Goal: Task Accomplishment & Management: Manage account settings

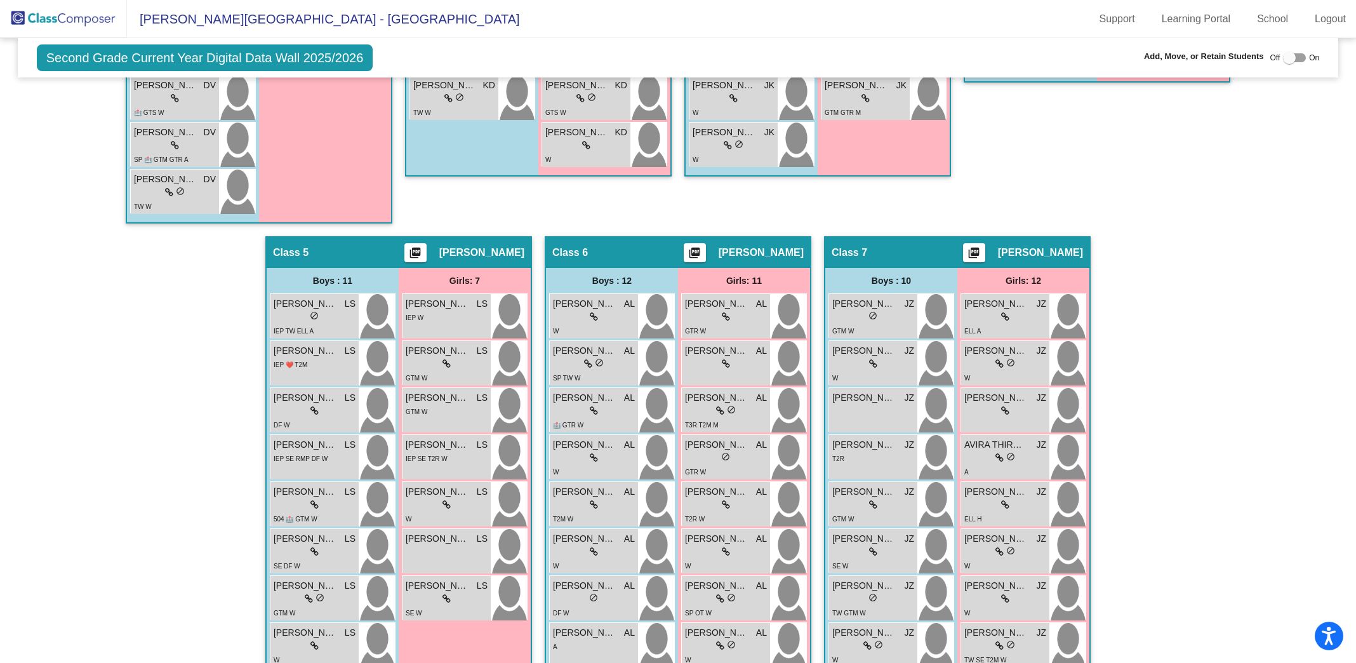
scroll to position [879, 0]
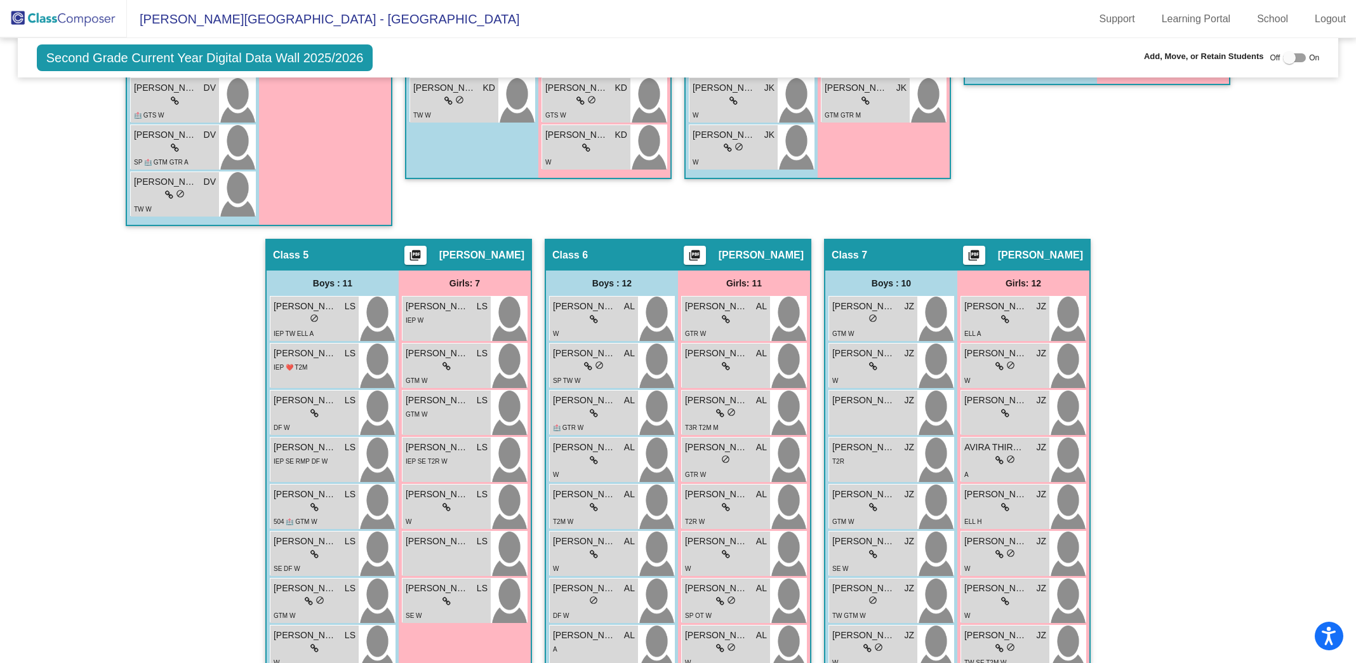
click at [1289, 54] on div at bounding box center [1289, 57] width 13 height 13
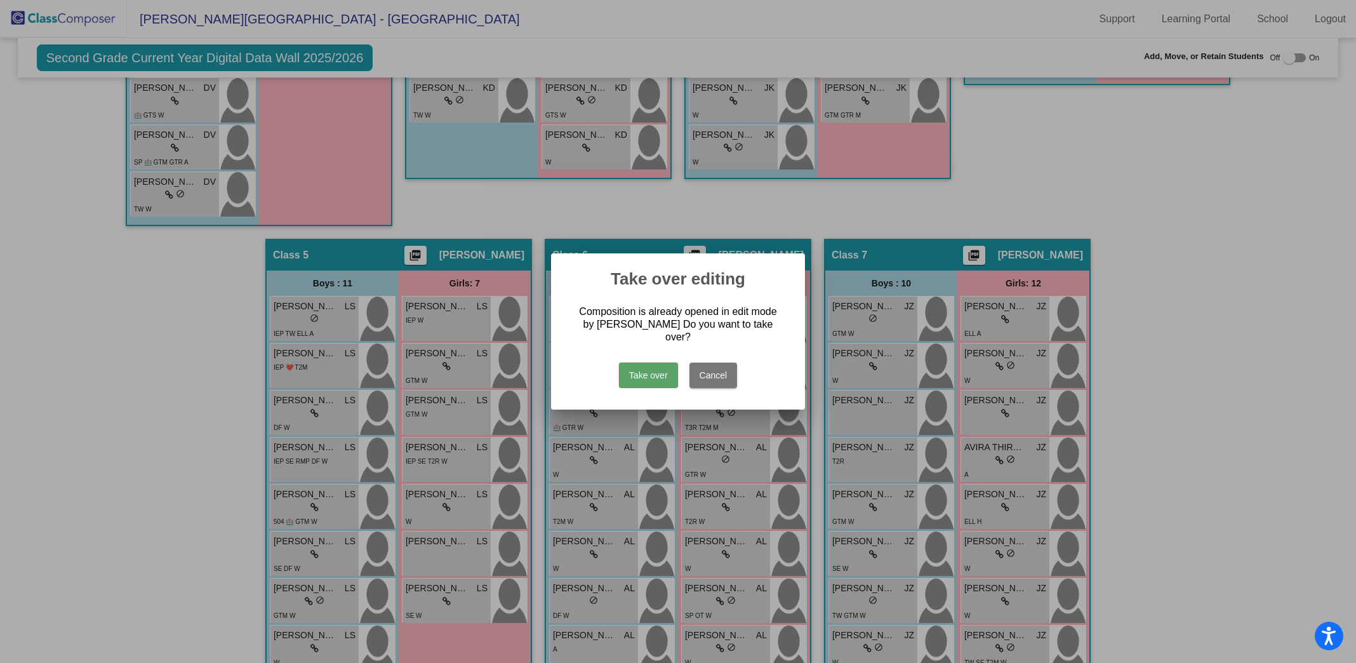
click at [718, 363] on button "Cancel" at bounding box center [714, 375] width 48 height 25
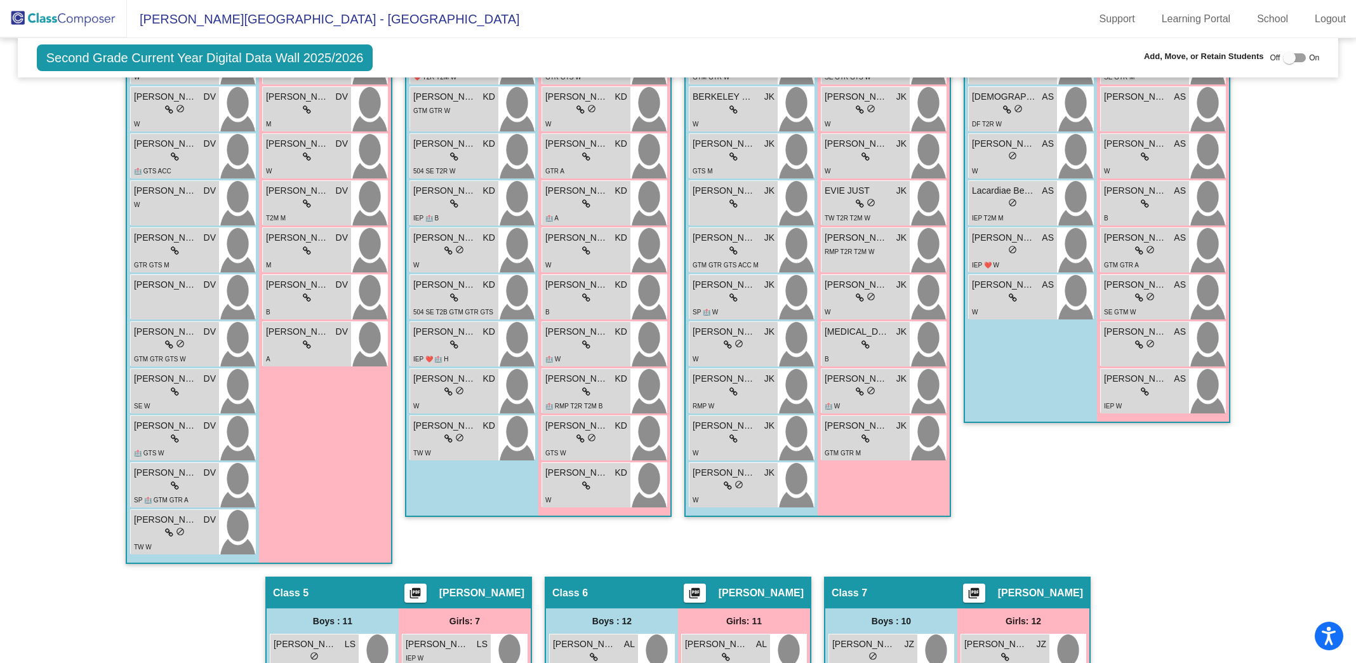
scroll to position [1046, 0]
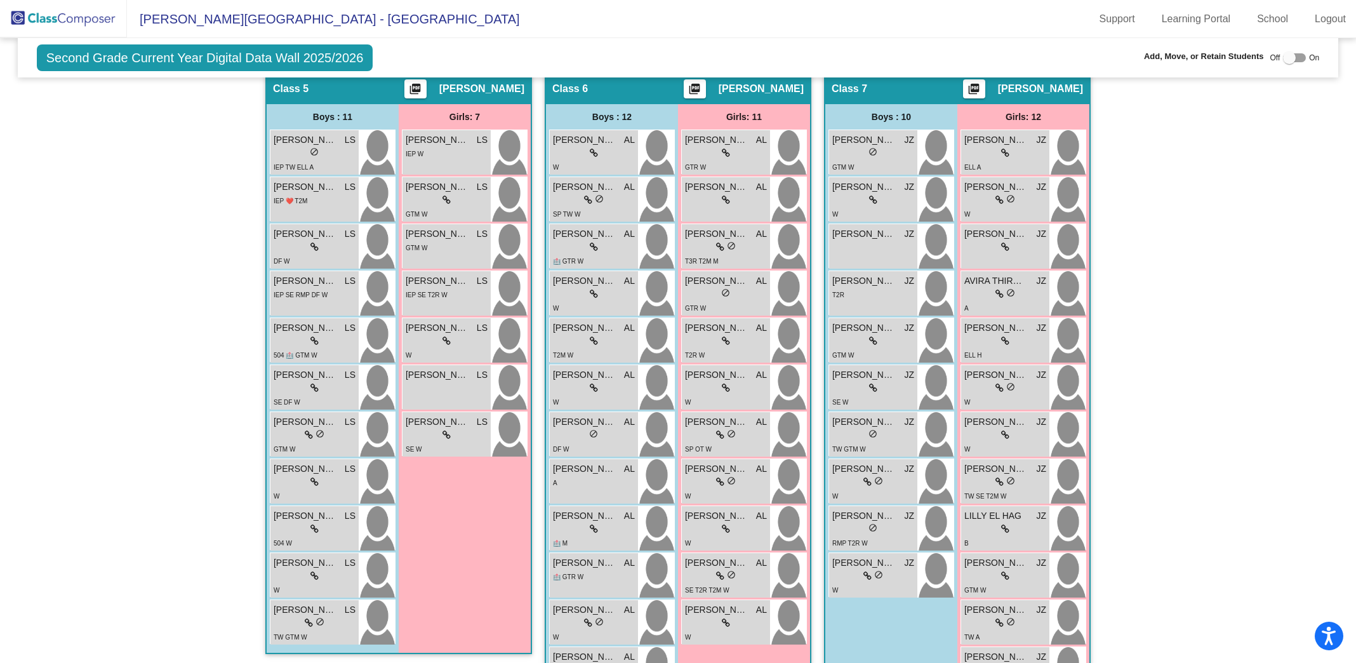
click at [109, 18] on img at bounding box center [63, 18] width 127 height 37
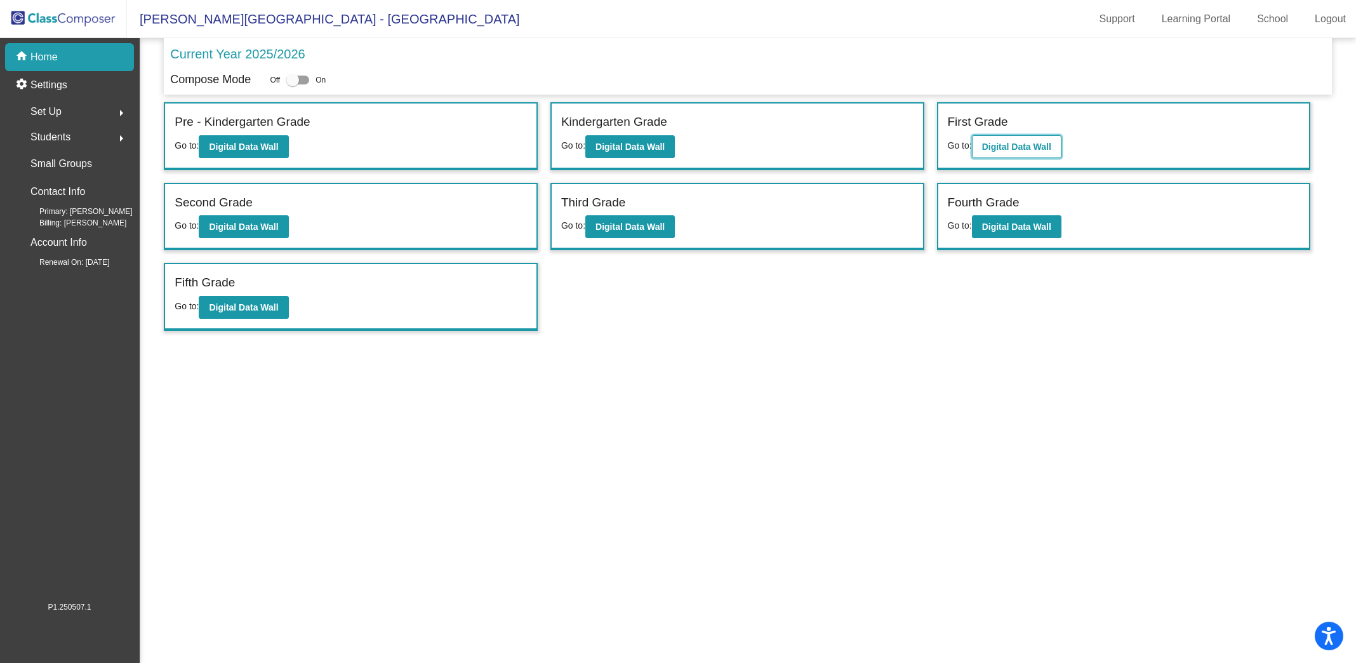
click at [1020, 153] on button "Digital Data Wall" at bounding box center [1017, 146] width 90 height 23
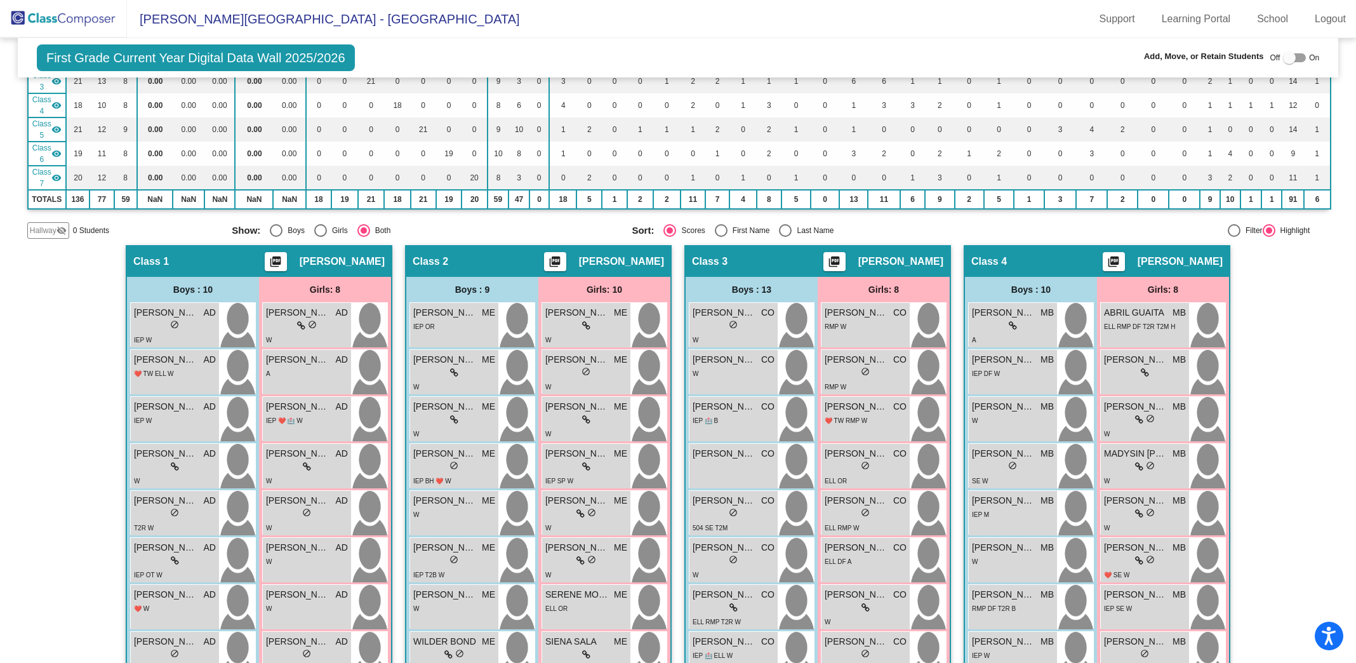
scroll to position [214, 0]
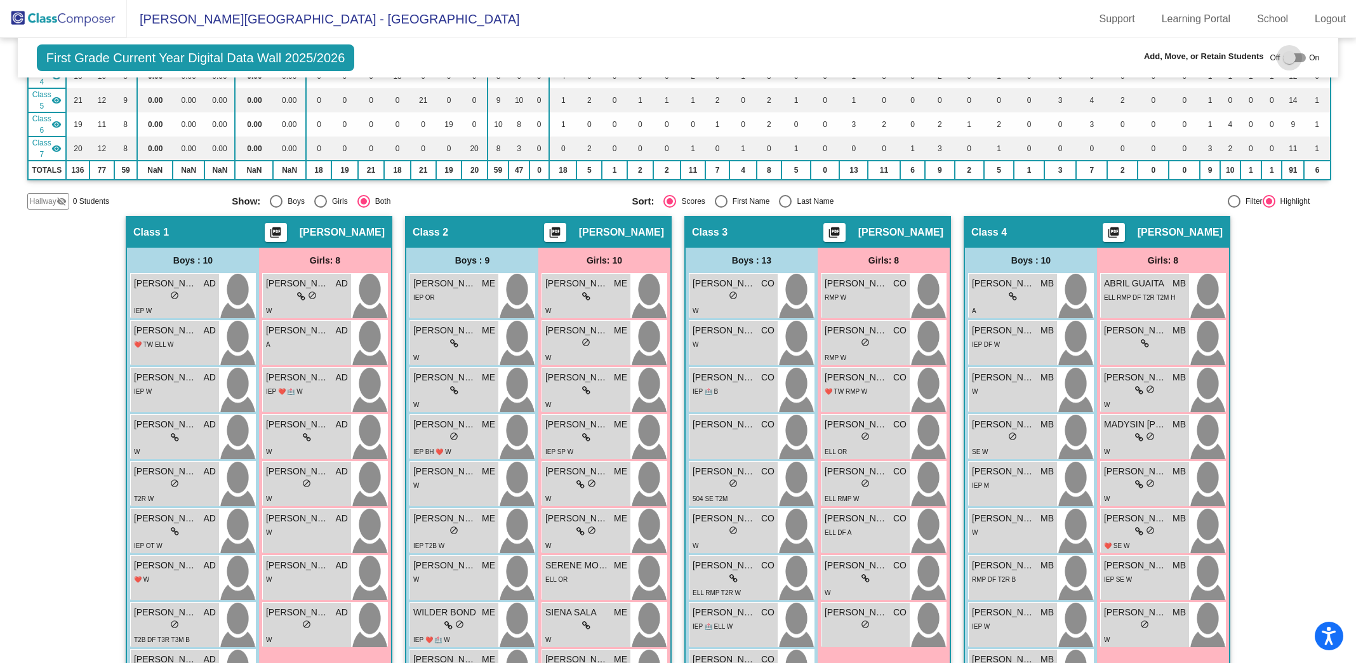
click at [1283, 57] on div at bounding box center [1289, 57] width 13 height 13
checkbox input "true"
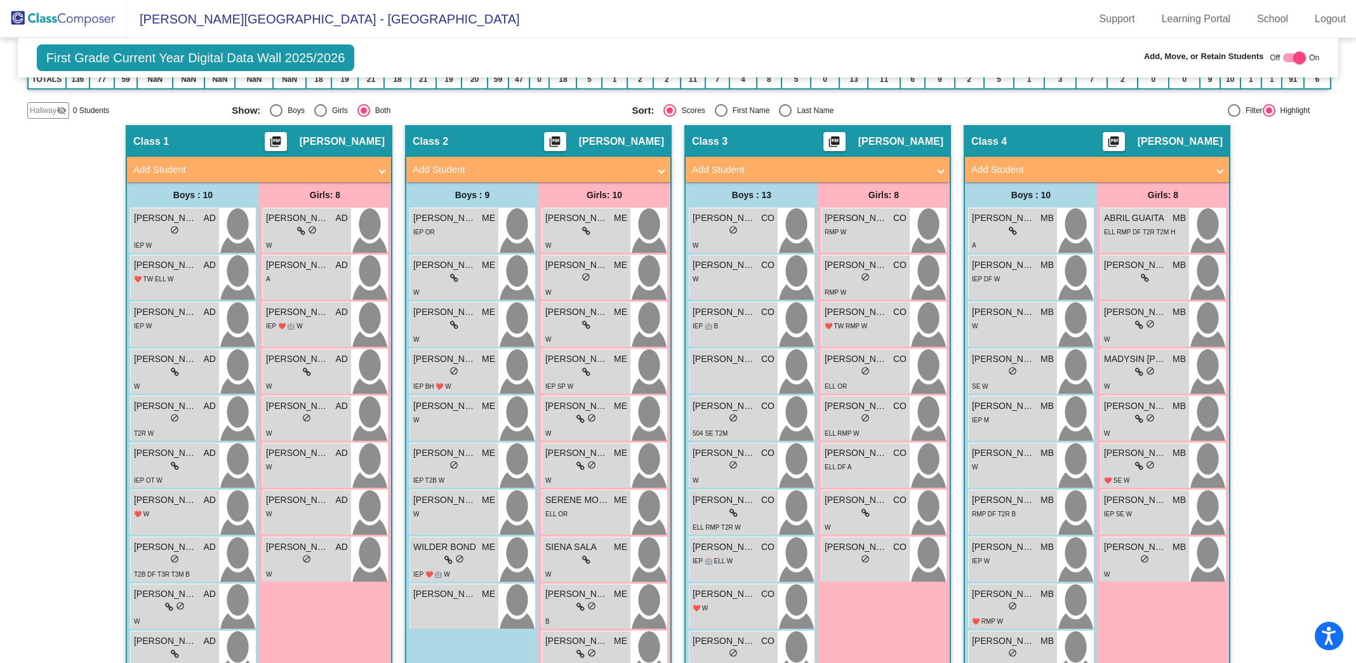
scroll to position [307, 0]
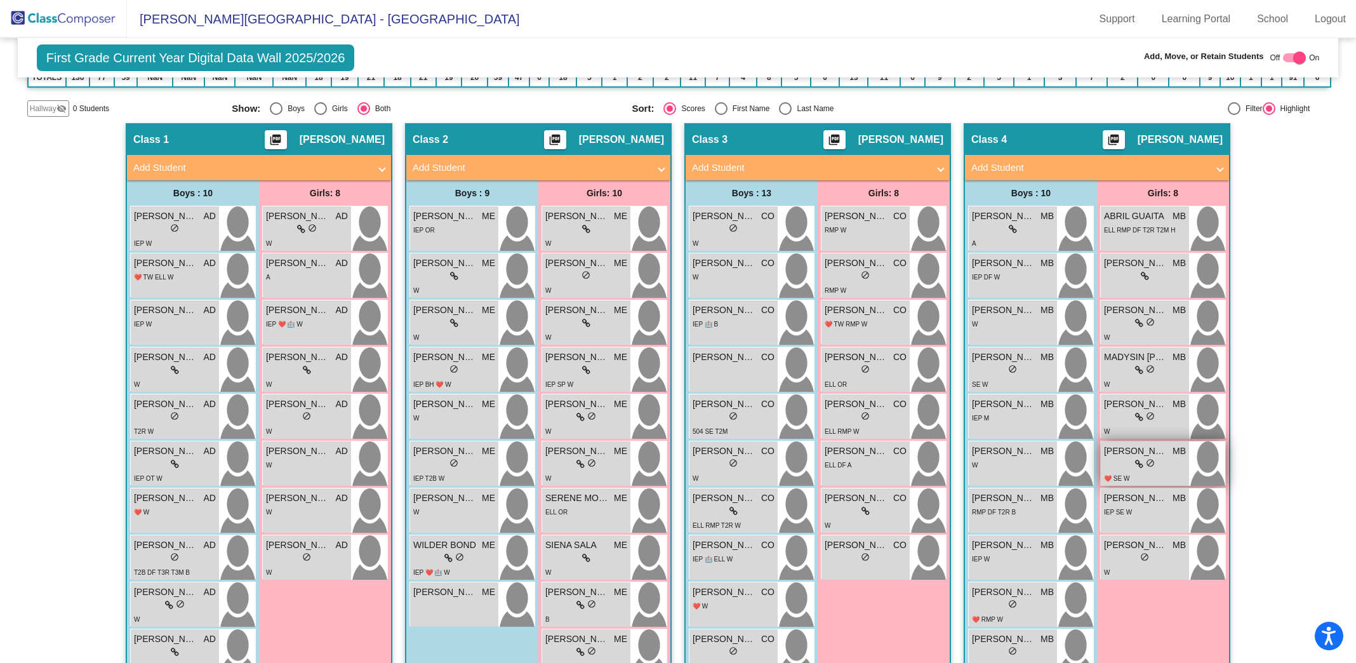
click at [1163, 458] on div "lock do_not_disturb_alt" at bounding box center [1145, 464] width 82 height 13
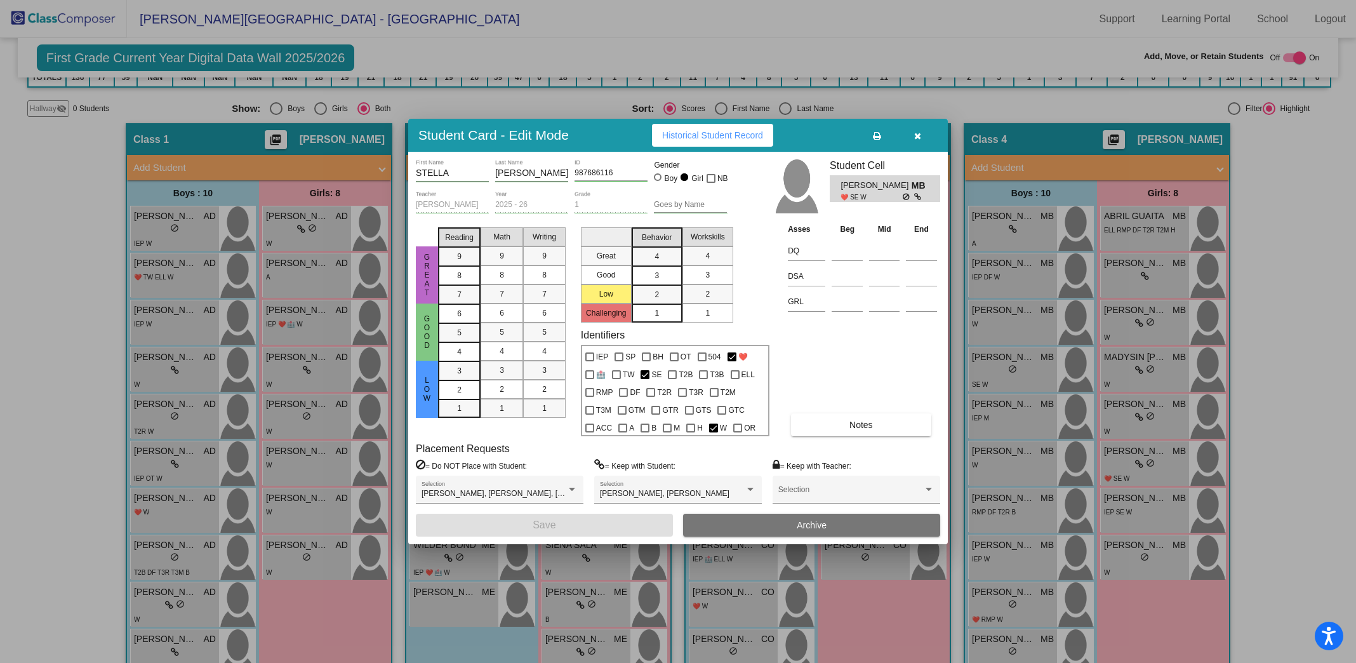
click at [839, 527] on button "Archive" at bounding box center [811, 525] width 257 height 23
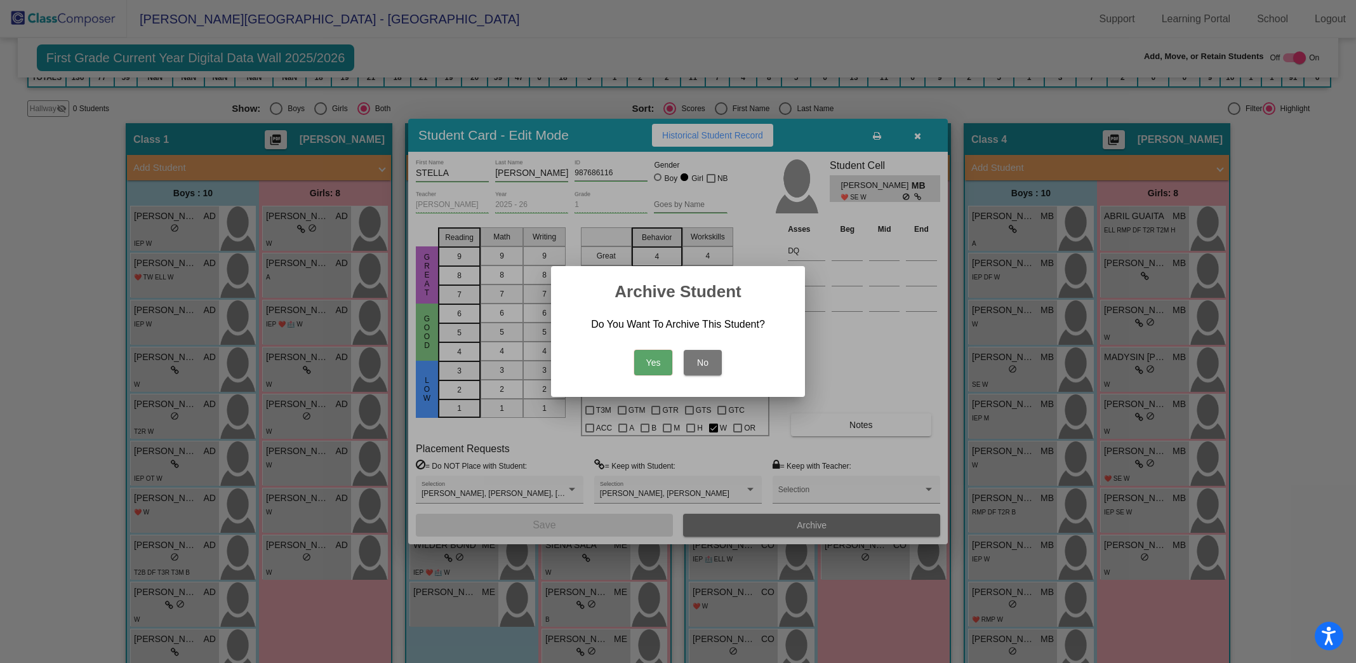
click at [651, 363] on button "Yes" at bounding box center [653, 362] width 38 height 25
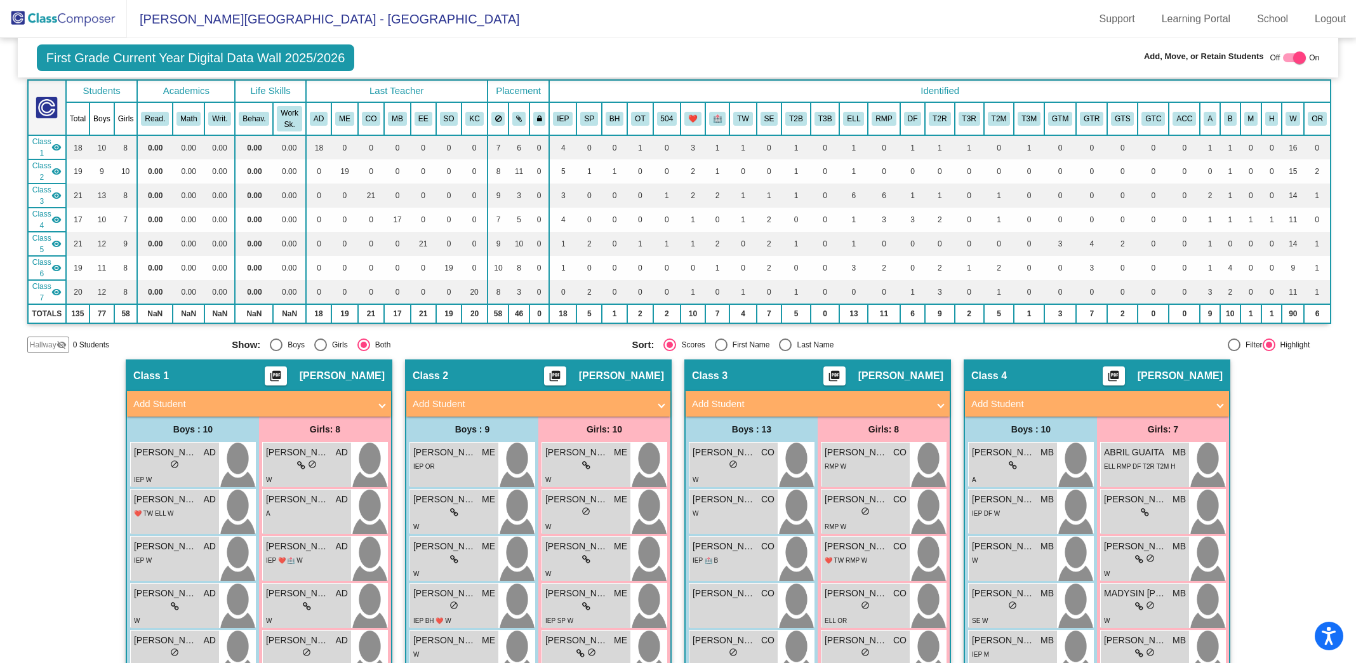
scroll to position [0, 0]
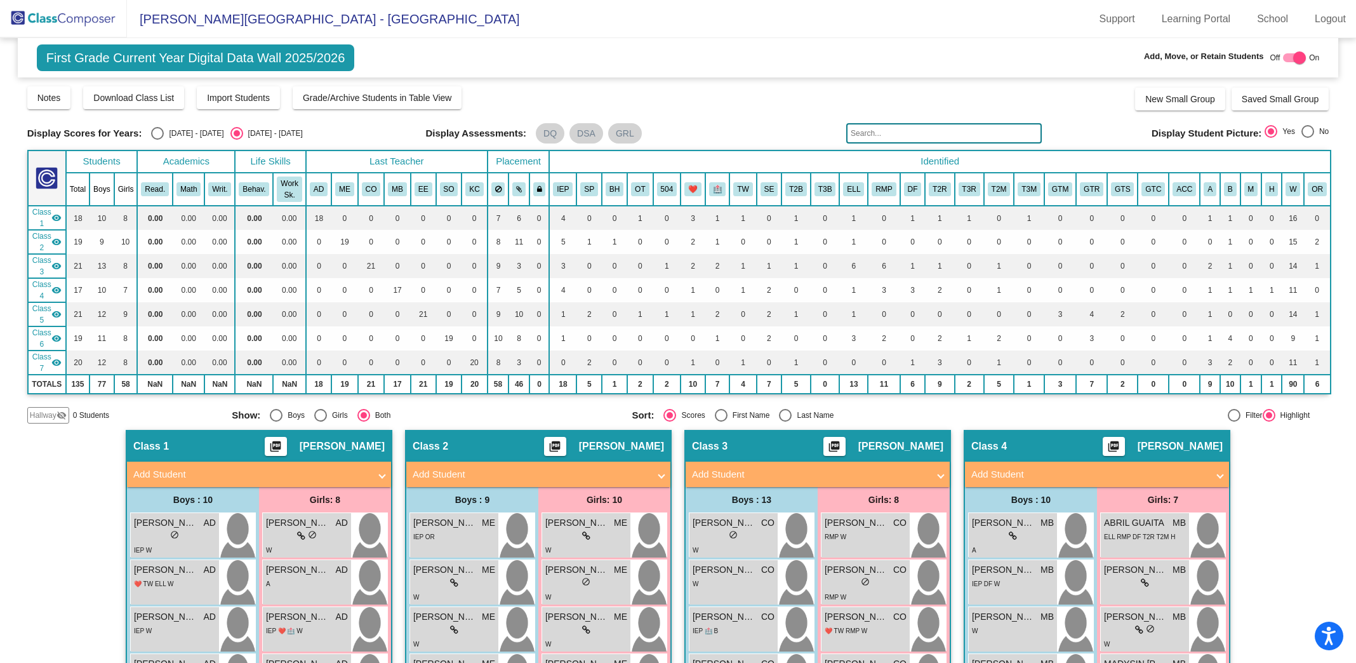
click at [933, 131] on input "text" at bounding box center [944, 133] width 196 height 20
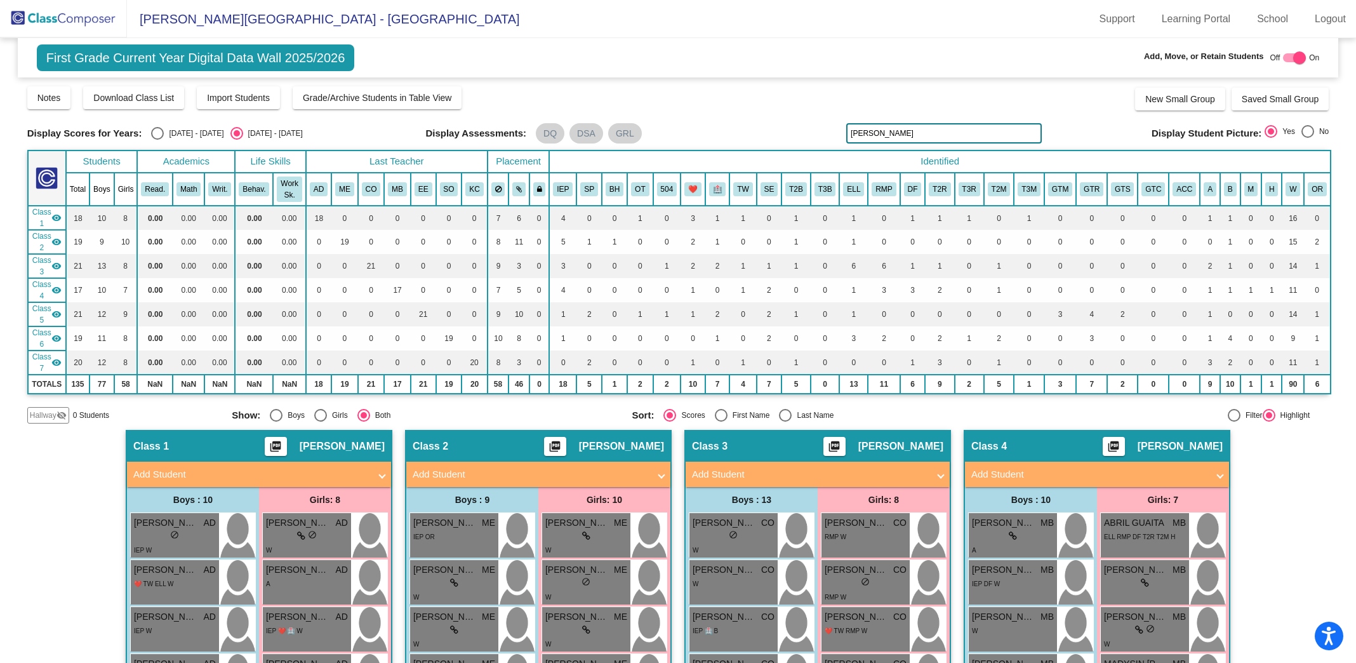
drag, startPoint x: 888, startPoint y: 130, endPoint x: 742, endPoint y: 106, distance: 148.5
click at [742, 106] on div "Display Scores for Years: 2024 - 2025 2025 - 2026 Grade/Archive Students in Tab…" at bounding box center [678, 254] width 1302 height 338
drag, startPoint x: 873, startPoint y: 137, endPoint x: 775, endPoint y: 116, distance: 100.0
click at [775, 116] on div "Display Scores for Years: 2024 - 2025 2025 - 2026 Grade/Archive Students in Tab…" at bounding box center [678, 254] width 1302 height 338
type input "stanley"
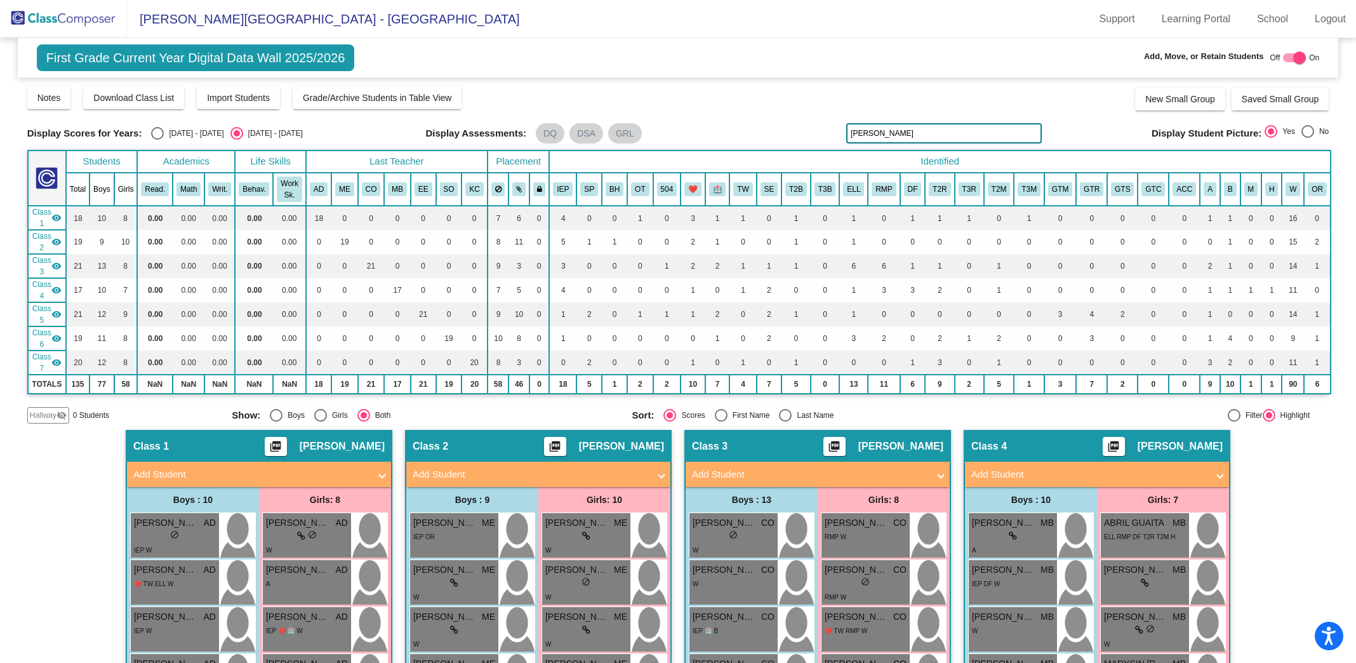
drag, startPoint x: 886, startPoint y: 133, endPoint x: 759, endPoint y: 77, distance: 138.4
click at [759, 85] on div "Display Scores for Years: 2024 - 2025 2025 - 2026 Grade/Archive Students in Tab…" at bounding box center [678, 254] width 1302 height 338
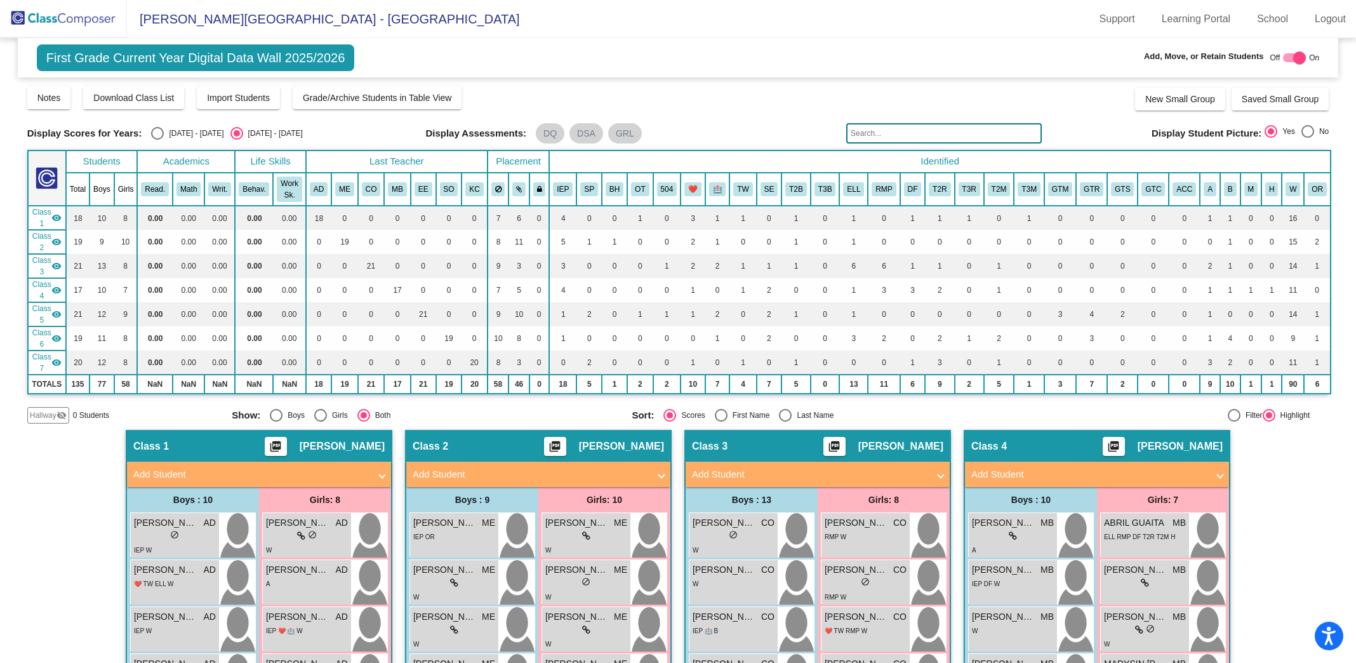
click at [74, 23] on img at bounding box center [63, 18] width 127 height 37
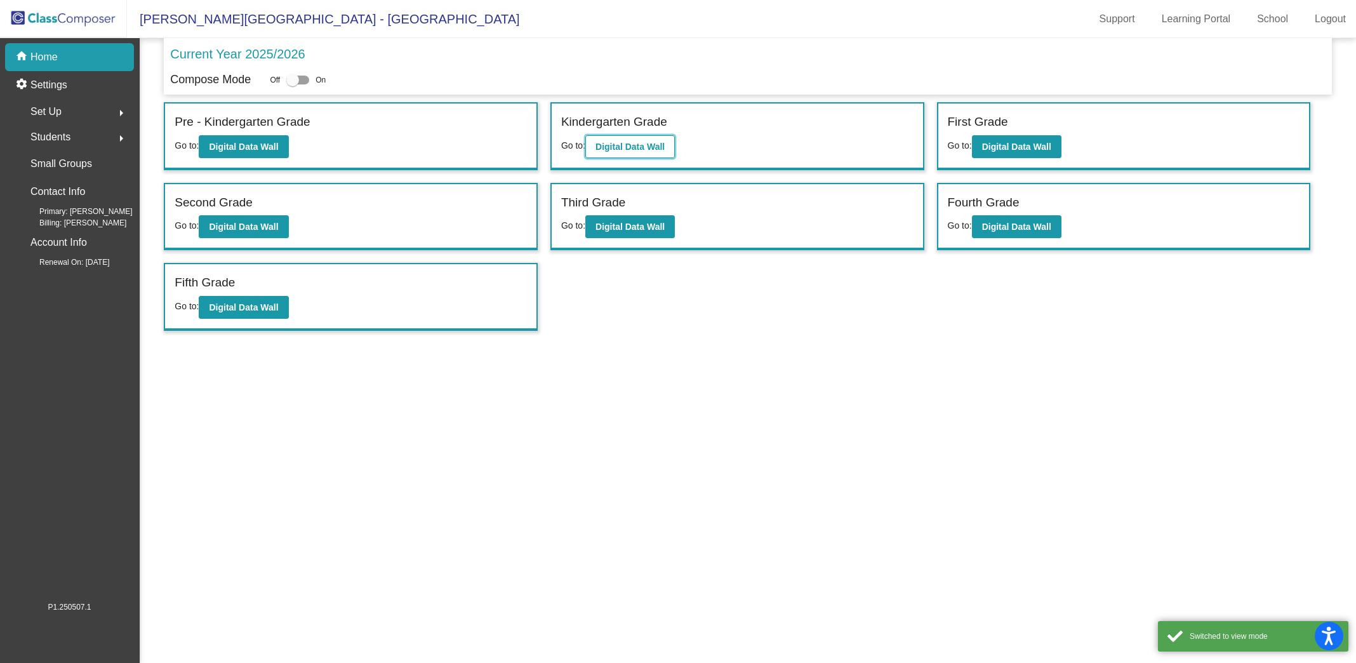
click at [613, 143] on b "Digital Data Wall" at bounding box center [630, 147] width 69 height 10
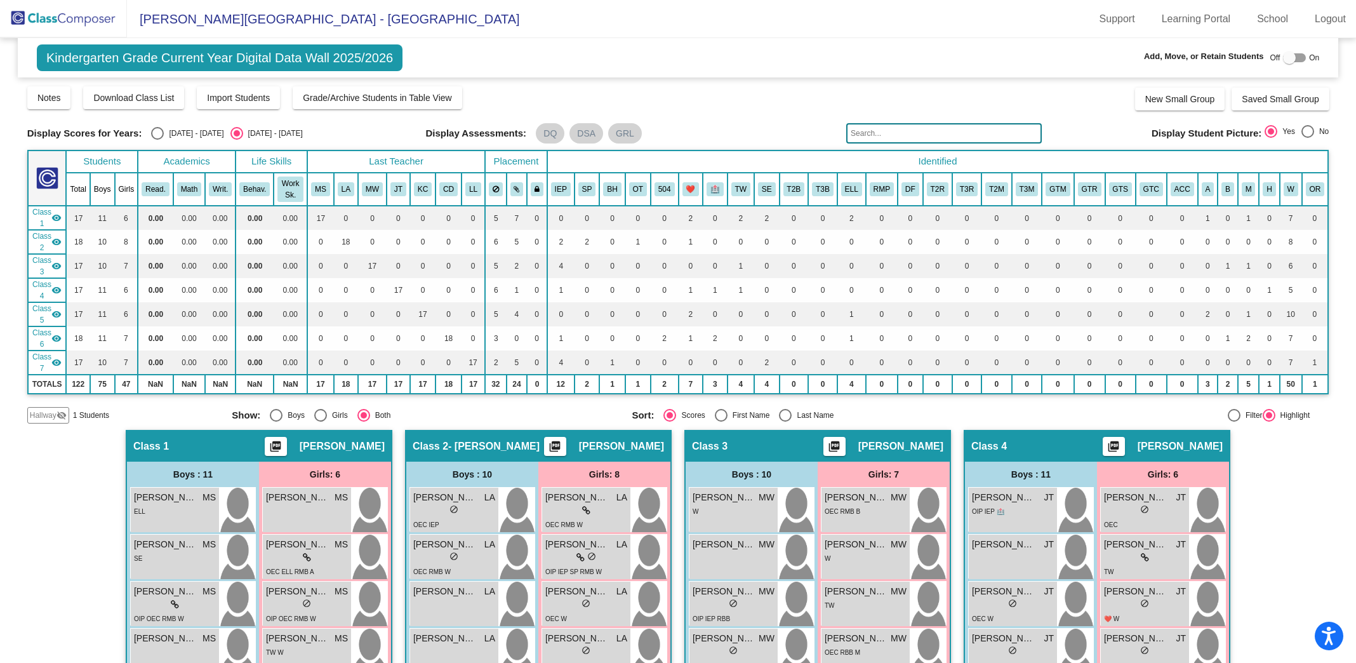
click at [890, 123] on input "text" at bounding box center [944, 133] width 196 height 20
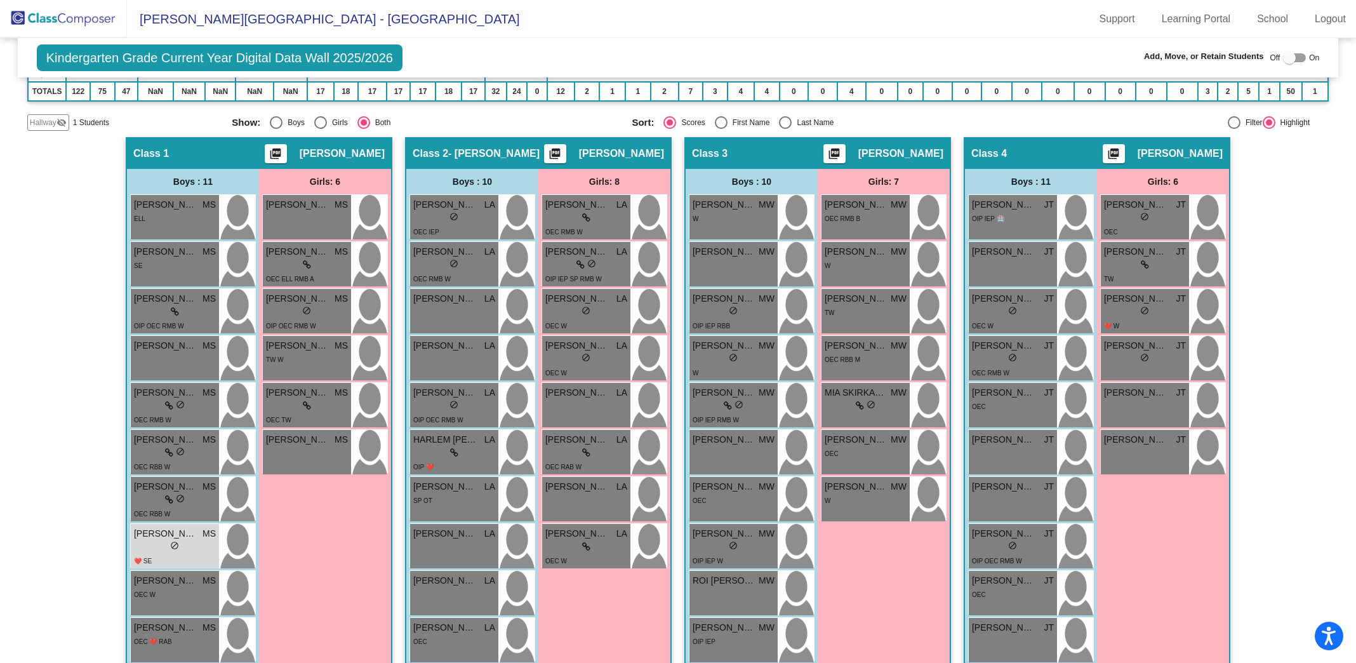
scroll to position [298, 0]
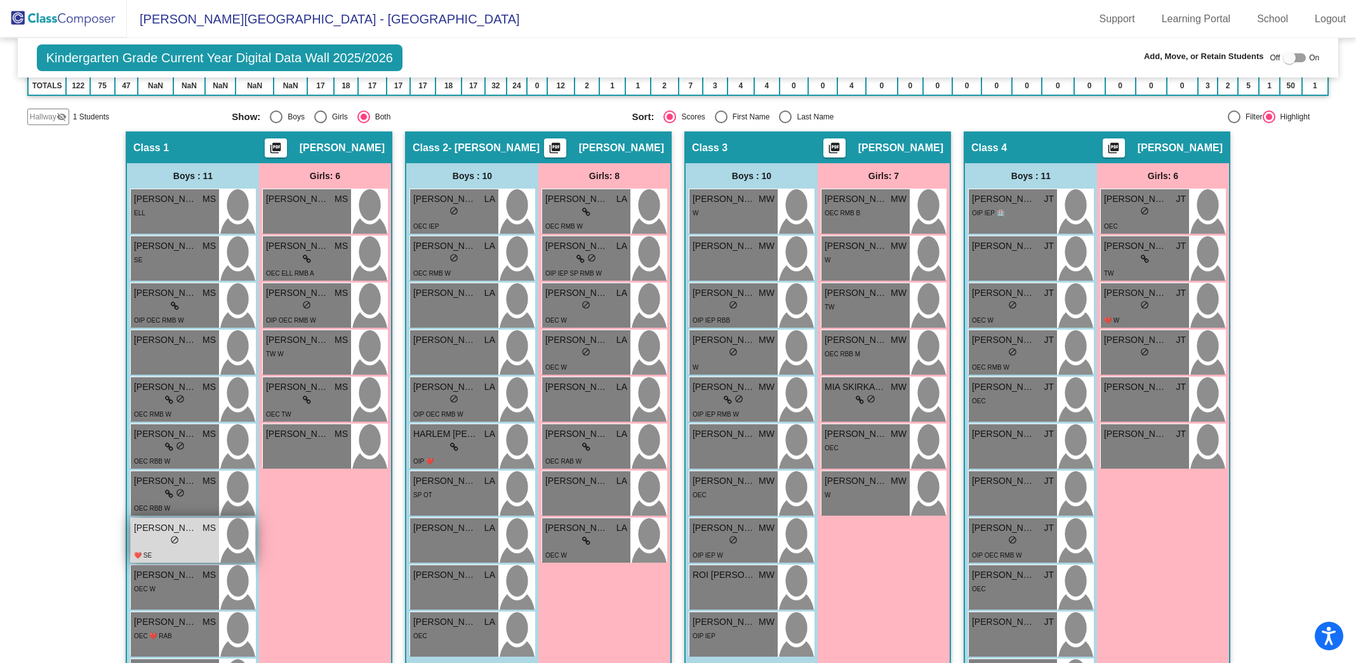
type input "[PERSON_NAME]"
click at [170, 535] on span "do_not_disturb_alt" at bounding box center [174, 539] width 9 height 9
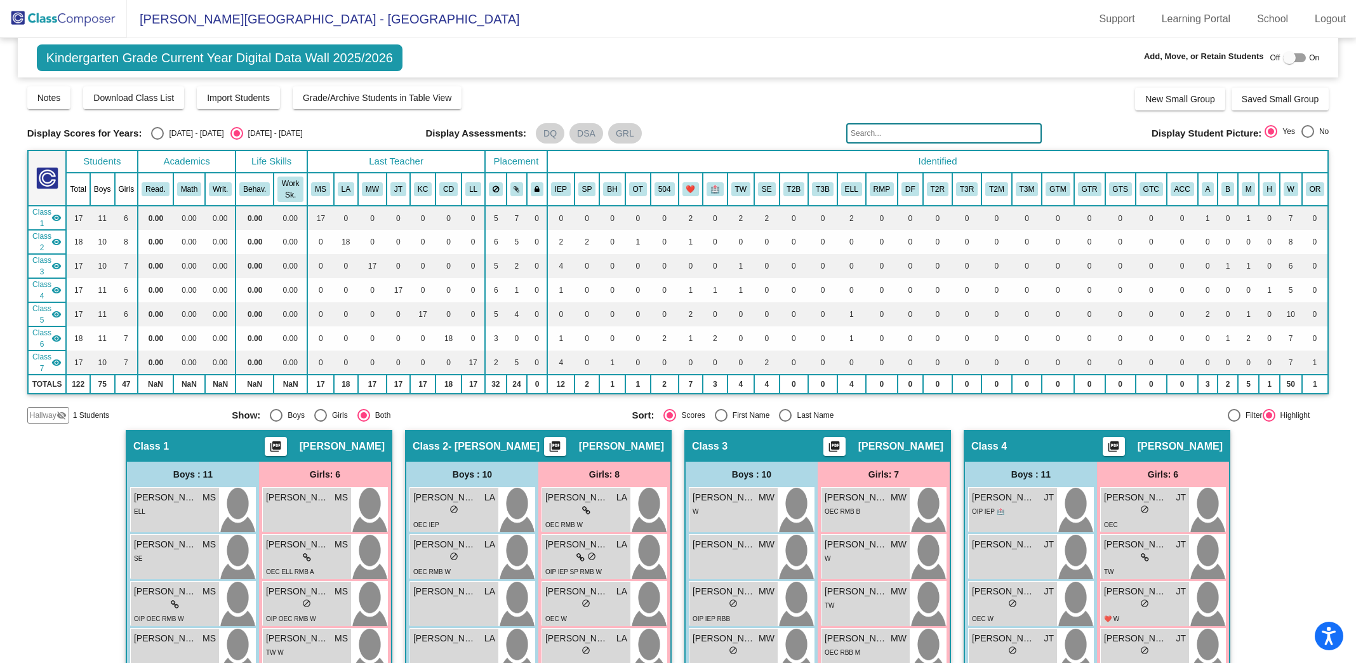
click at [103, 21] on img at bounding box center [63, 18] width 127 height 37
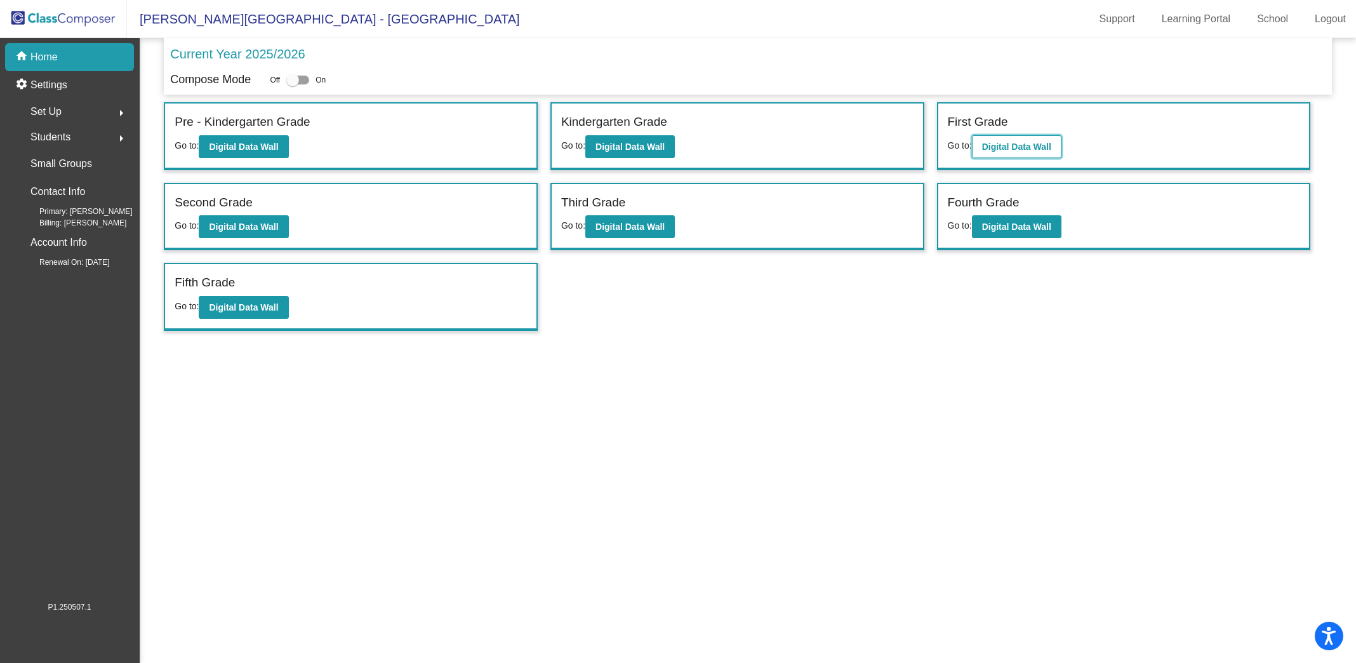
click at [1050, 153] on button "Digital Data Wall" at bounding box center [1017, 146] width 90 height 23
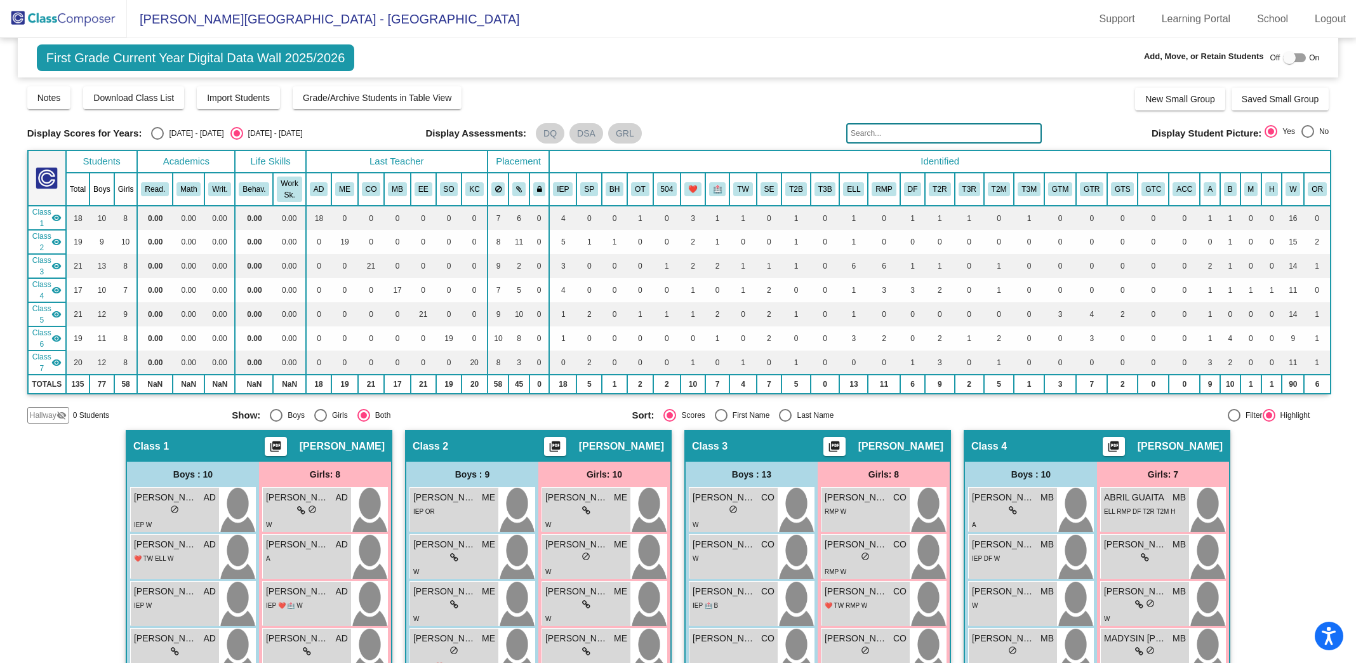
click at [958, 135] on input "text" at bounding box center [944, 133] width 196 height 20
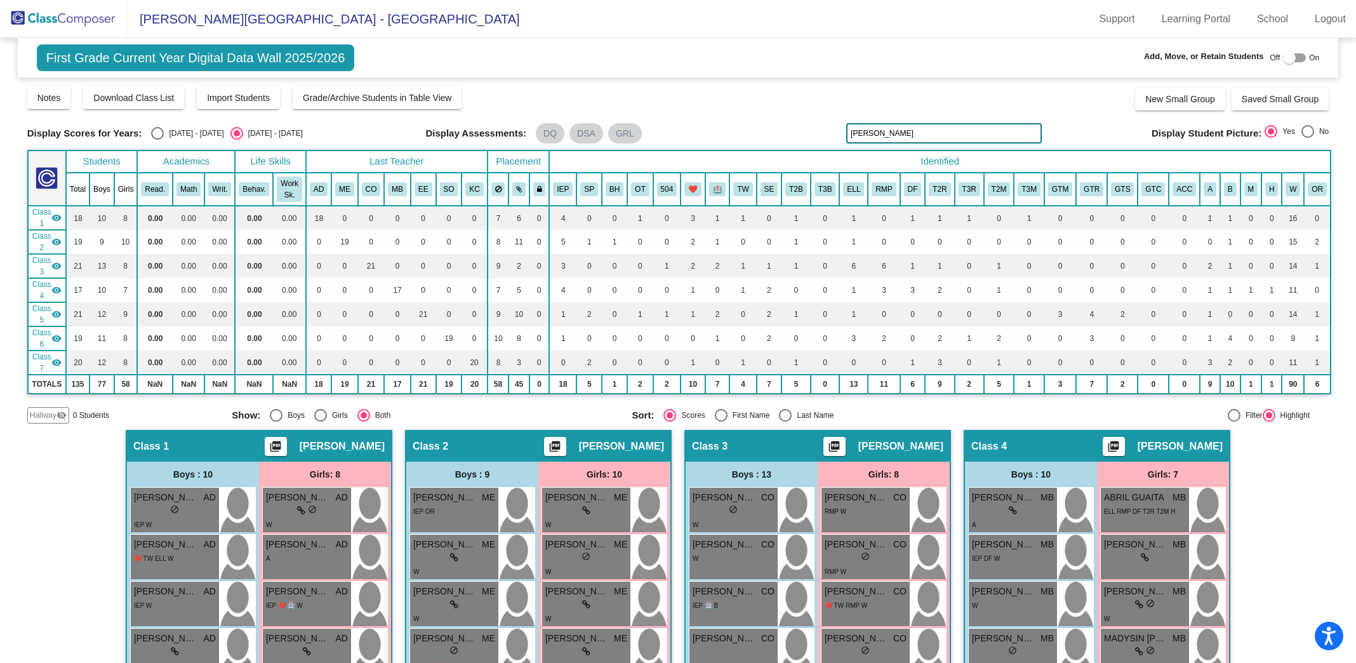
type input "[PERSON_NAME]"
click at [50, 19] on img at bounding box center [63, 18] width 127 height 37
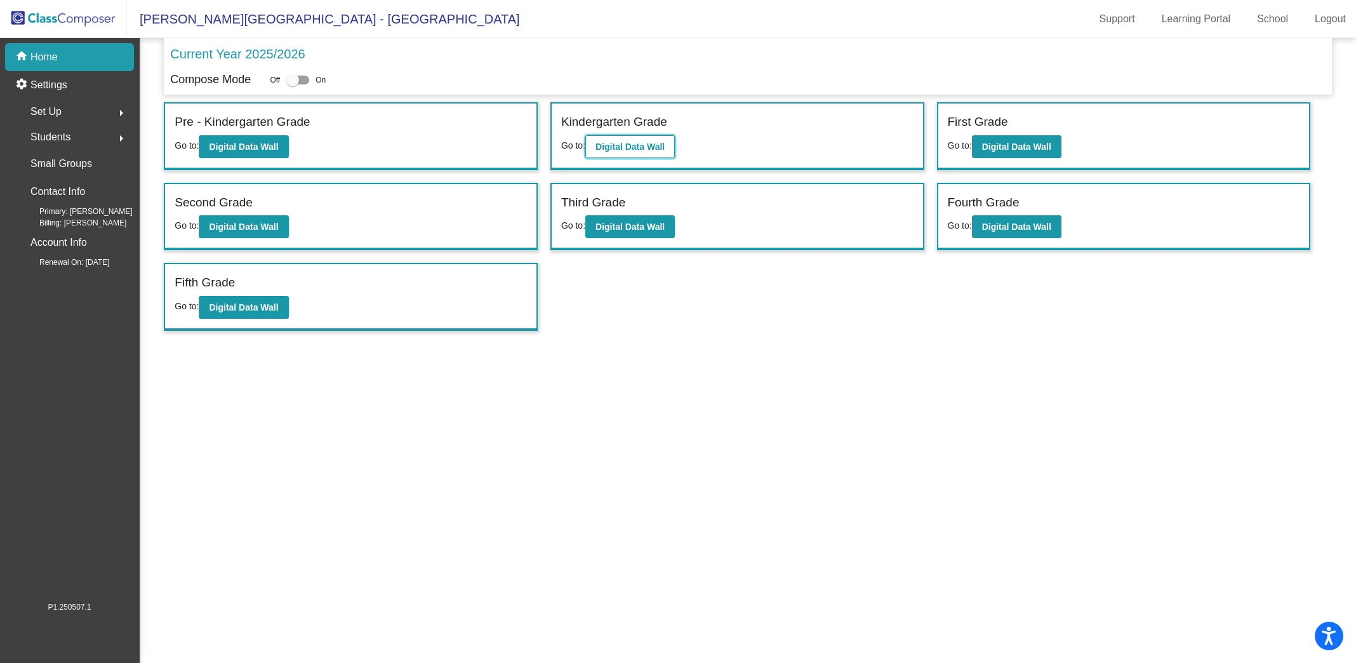
click at [644, 145] on b "Digital Data Wall" at bounding box center [630, 147] width 69 height 10
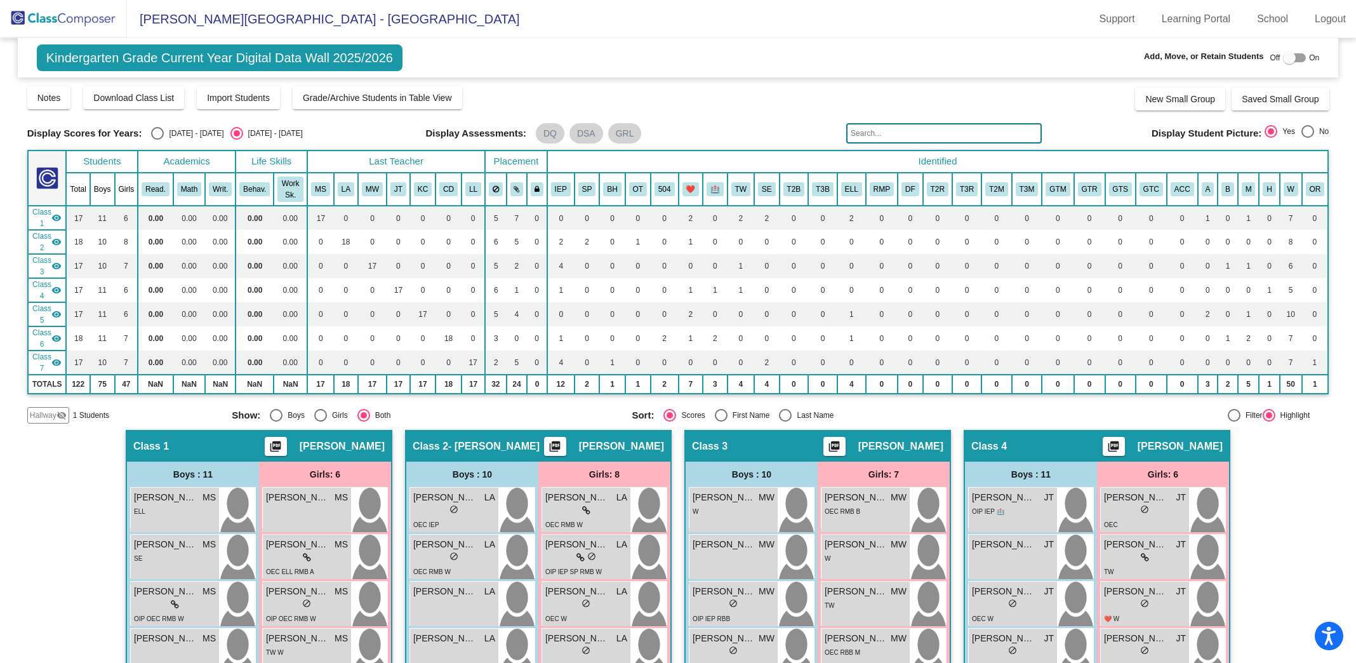
click at [916, 135] on input "text" at bounding box center [944, 133] width 196 height 20
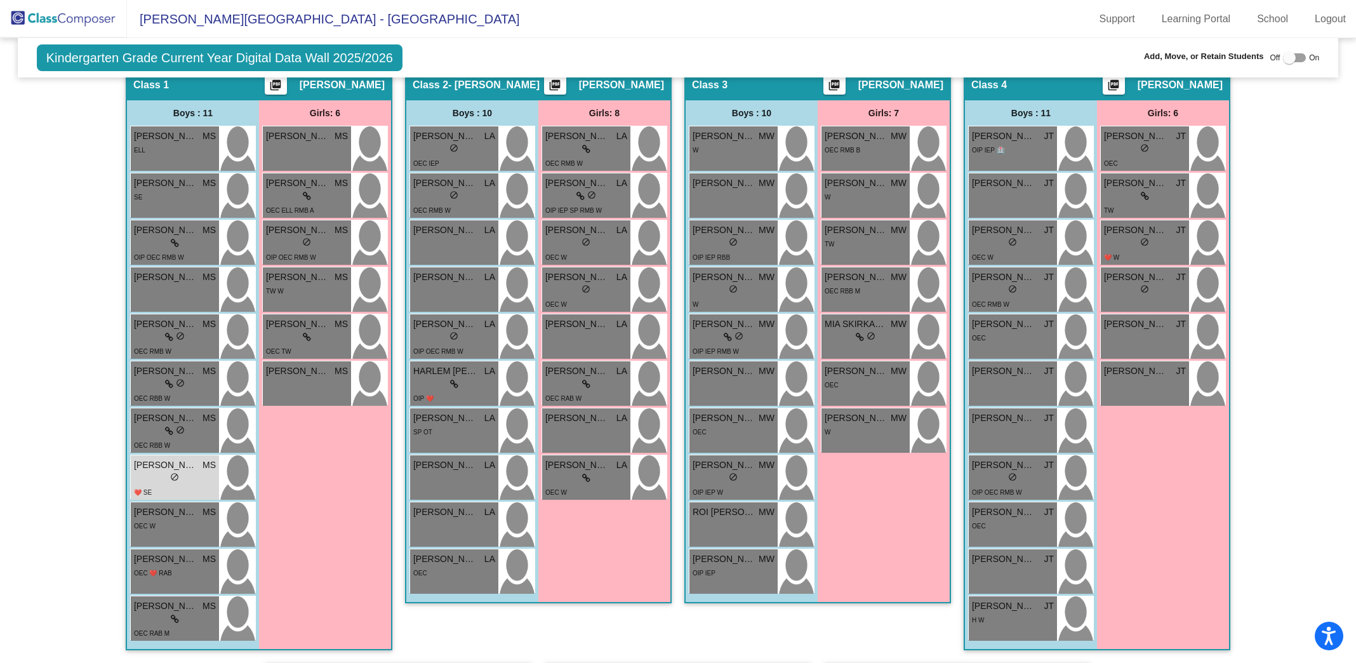
scroll to position [358, 0]
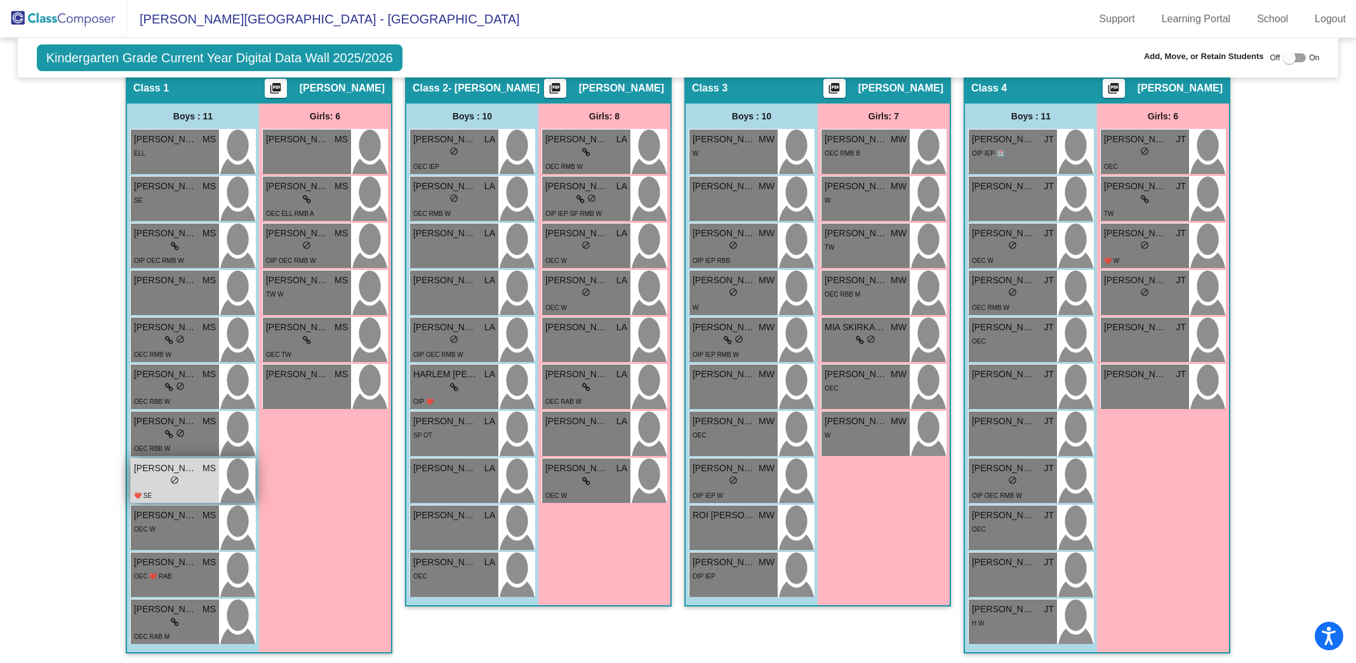
click at [189, 475] on div "lock do_not_disturb_alt" at bounding box center [175, 481] width 82 height 13
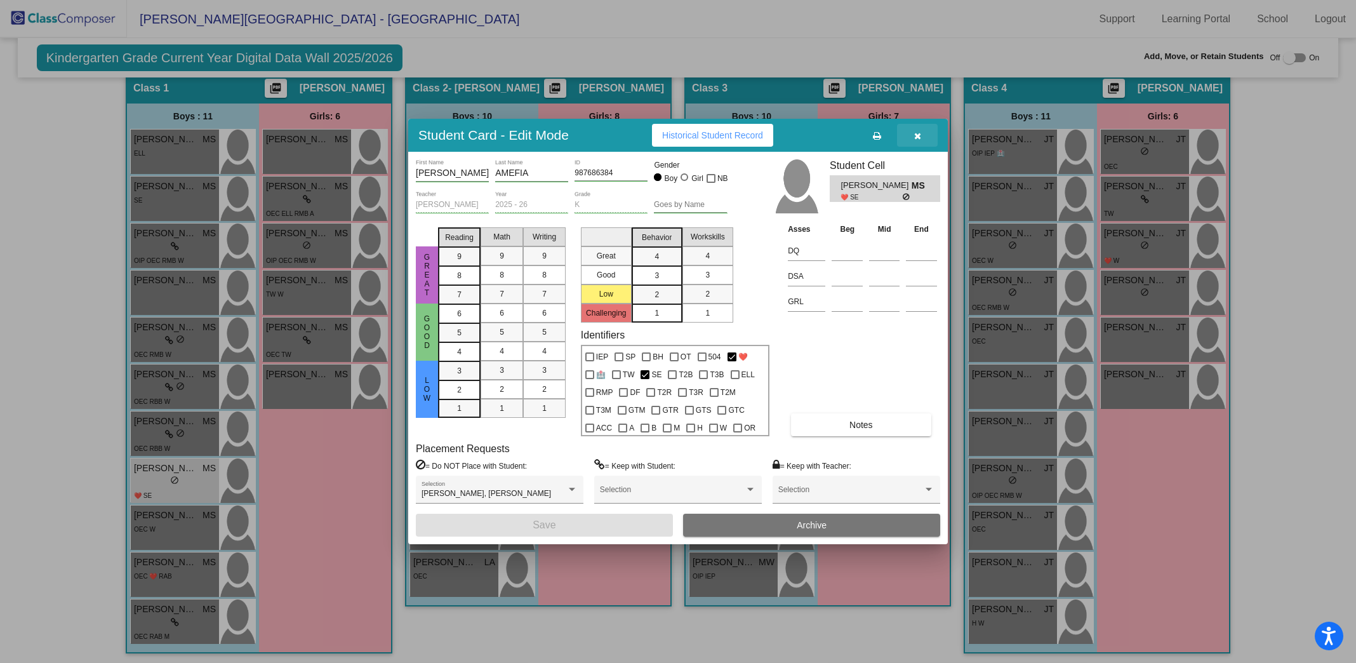
click at [917, 133] on icon "button" at bounding box center [917, 135] width 7 height 9
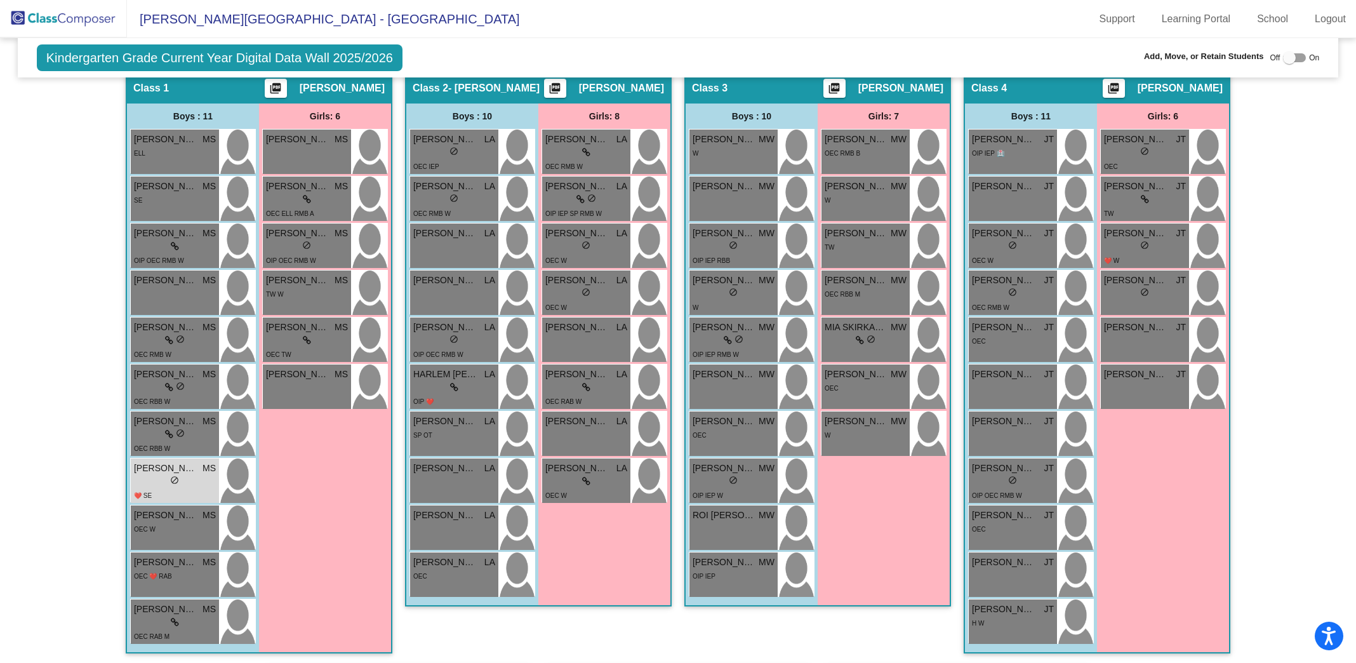
scroll to position [0, 0]
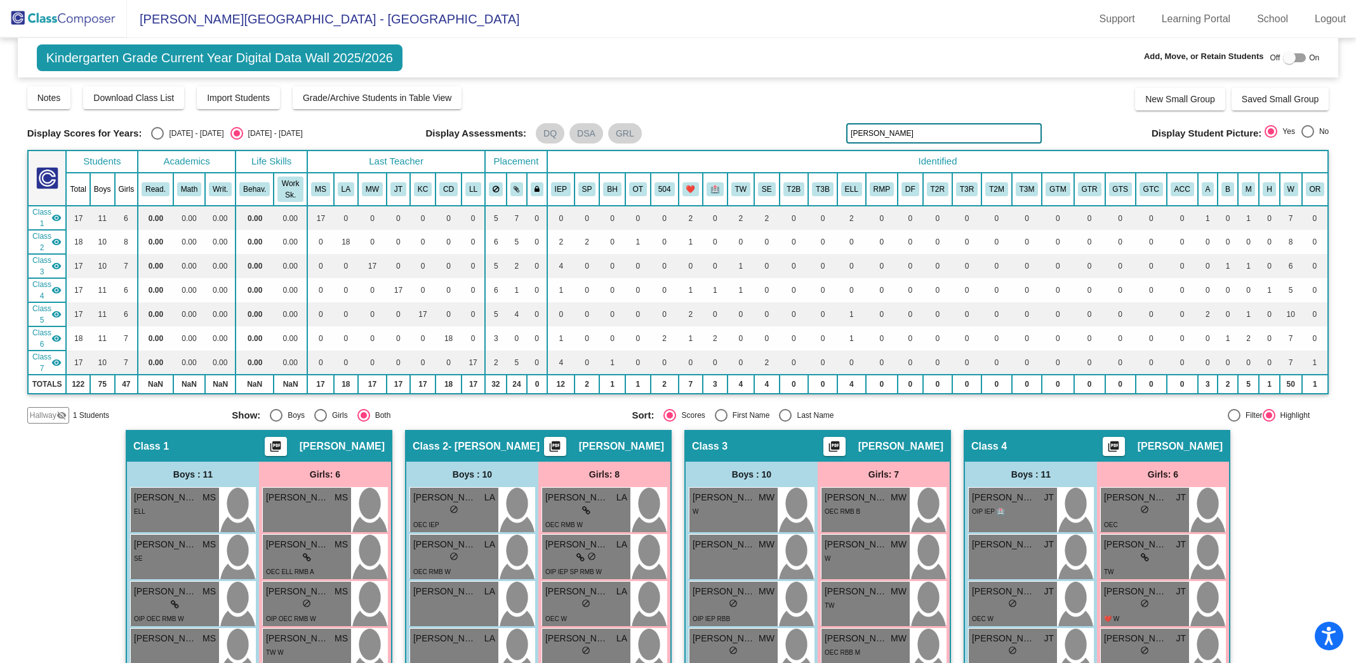
drag, startPoint x: 917, startPoint y: 133, endPoint x: 791, endPoint y: 99, distance: 130.1
click at [792, 100] on div "Display Scores for Years: [DATE] - [DATE] [DATE] - [DATE] Grade/Archive Student…" at bounding box center [678, 254] width 1302 height 338
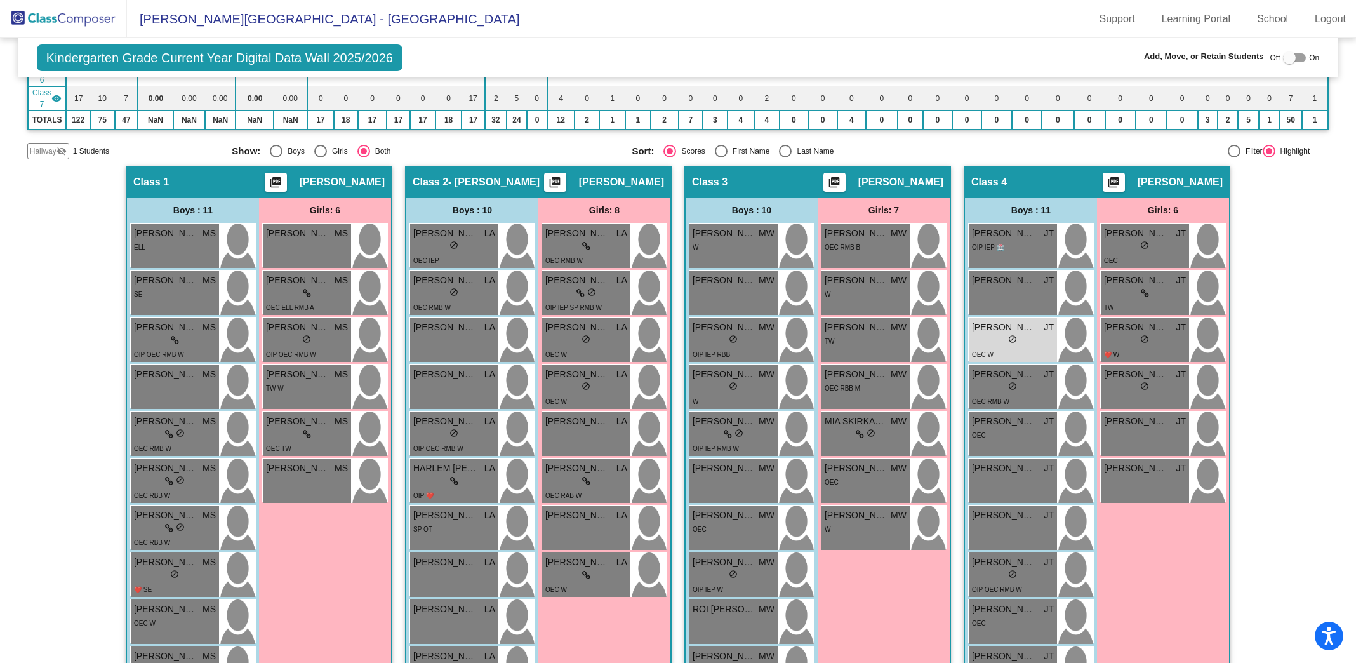
scroll to position [263, 0]
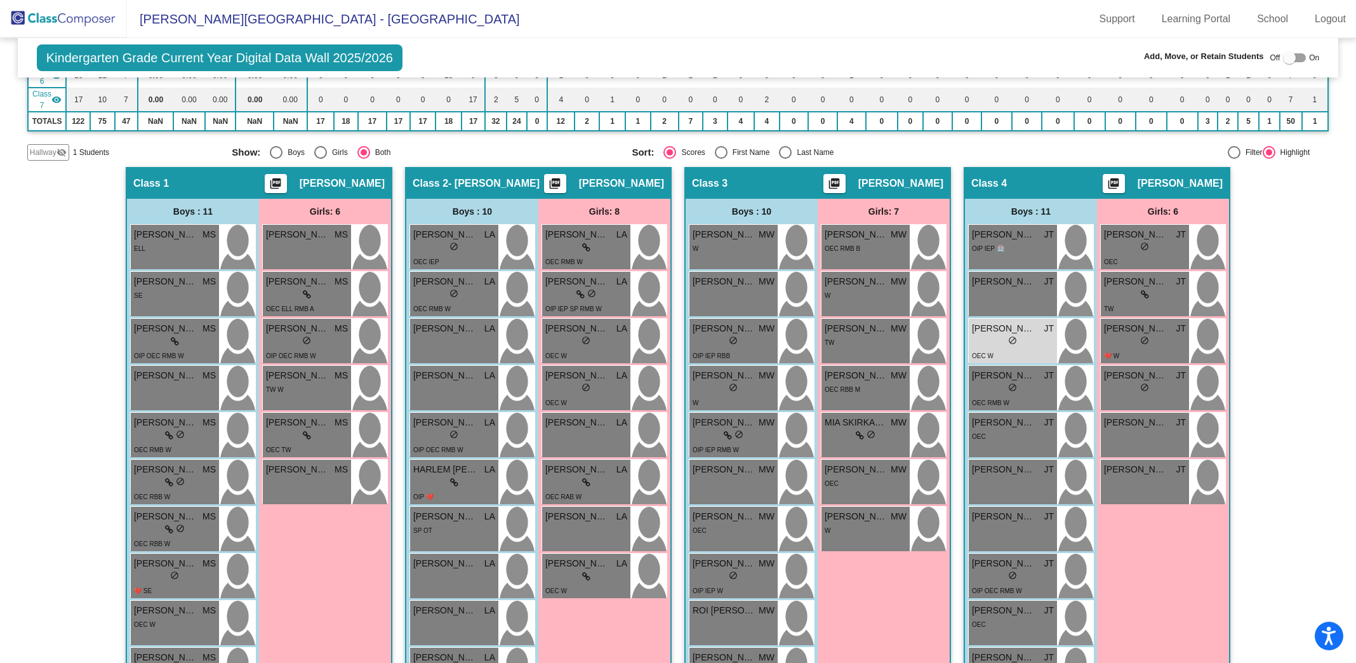
type input "[PERSON_NAME]"
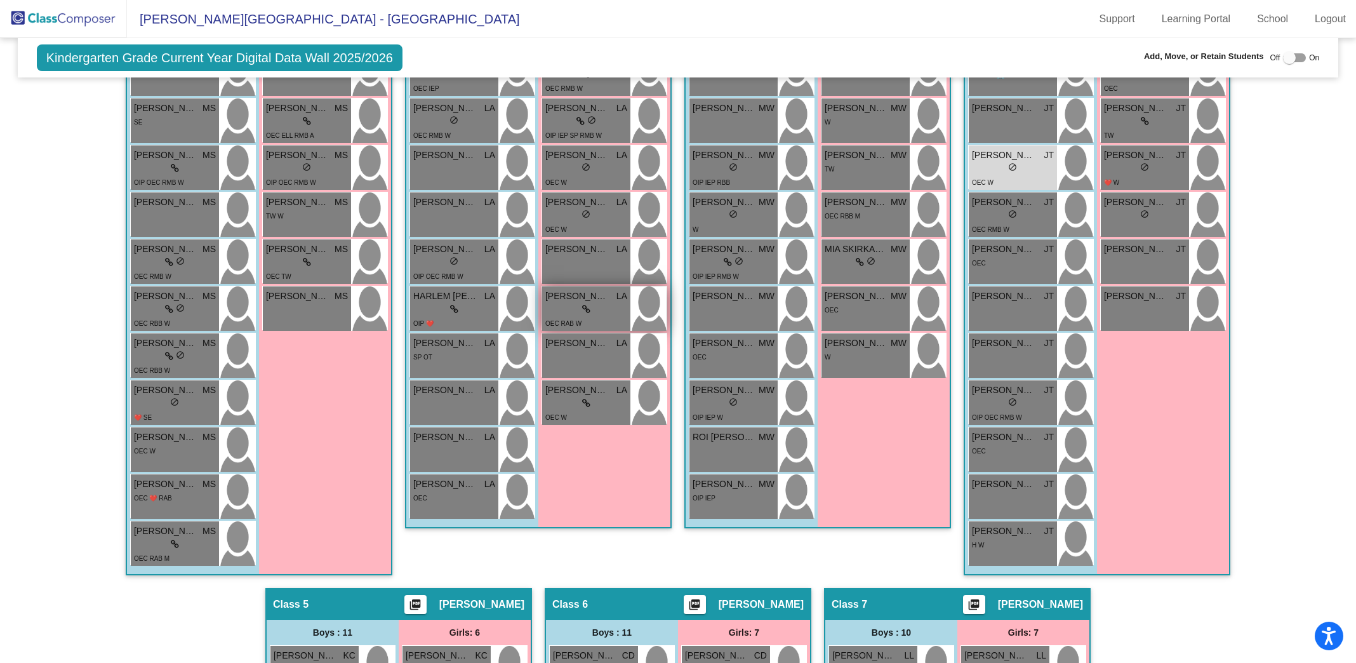
scroll to position [716, 0]
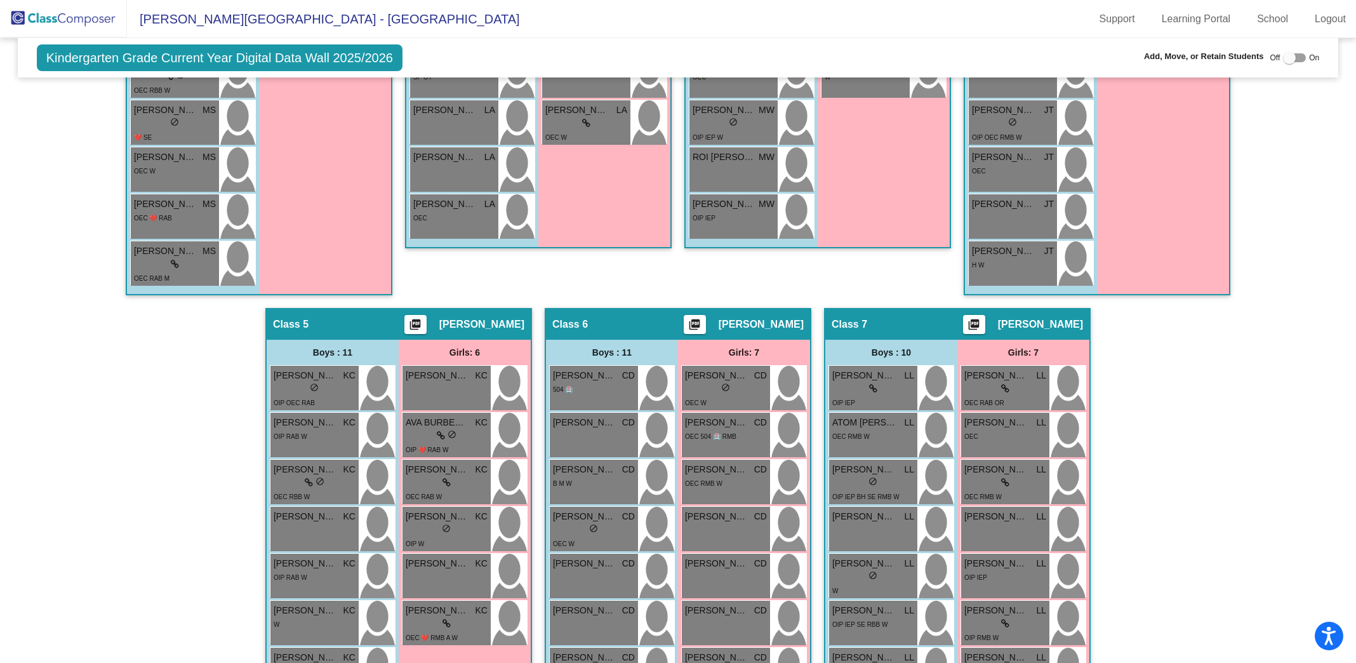
click at [54, 20] on img at bounding box center [63, 18] width 127 height 37
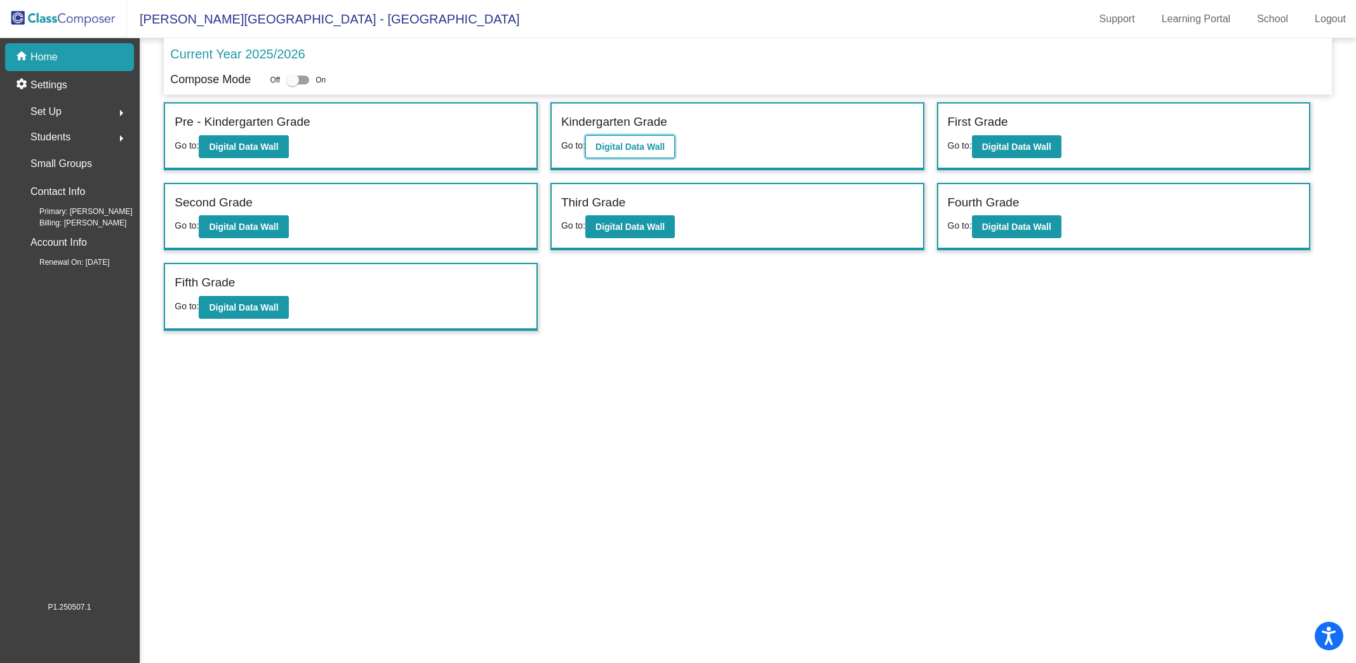
click at [632, 149] on b "Digital Data Wall" at bounding box center [630, 147] width 69 height 10
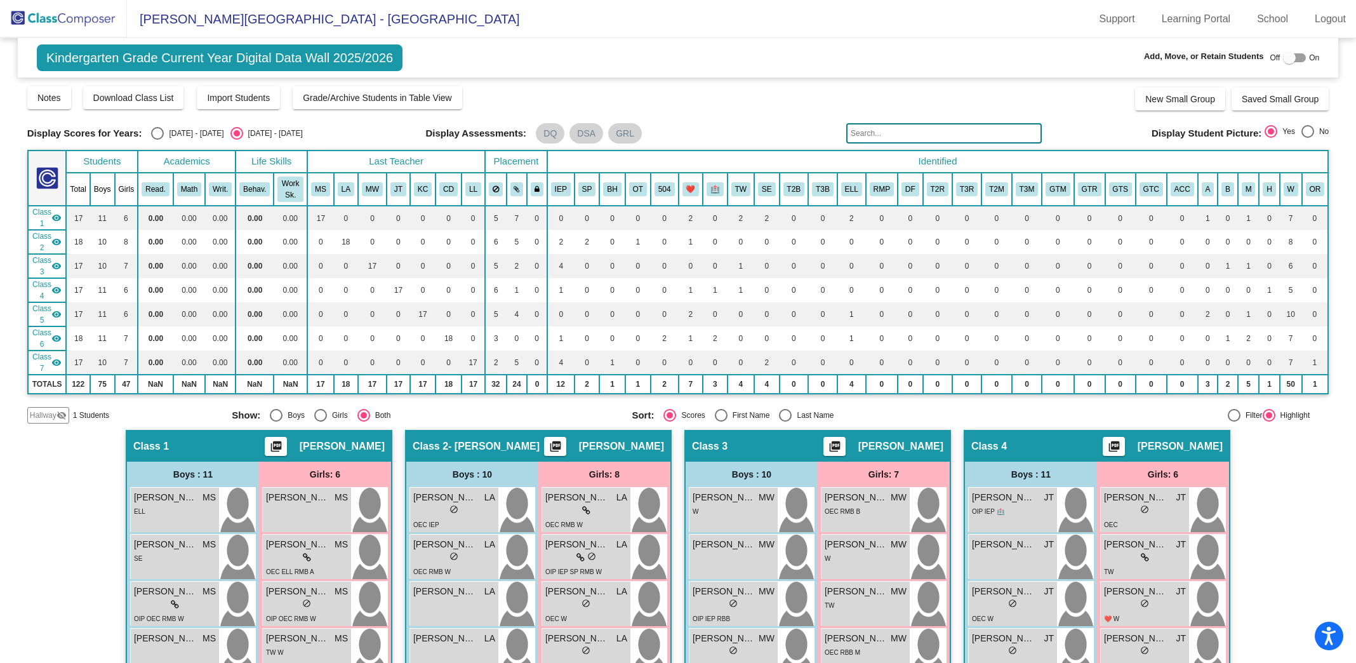
click at [869, 131] on input "text" at bounding box center [944, 133] width 196 height 20
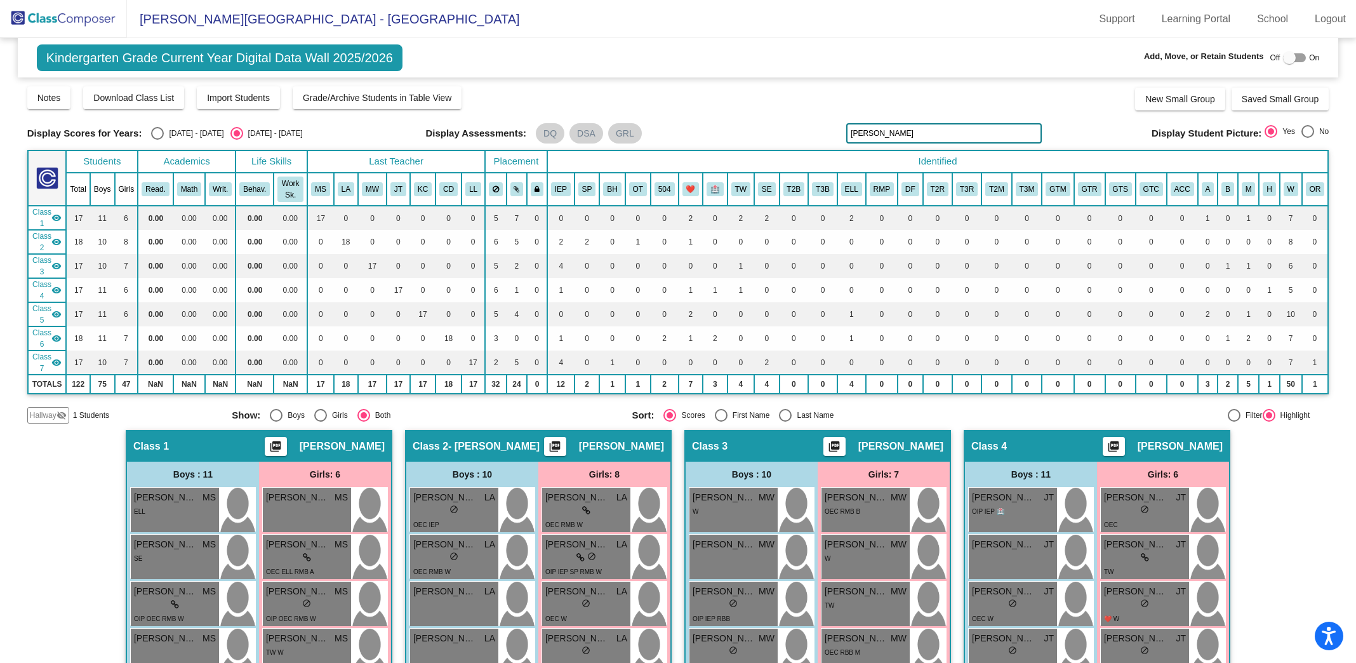
scroll to position [231, 0]
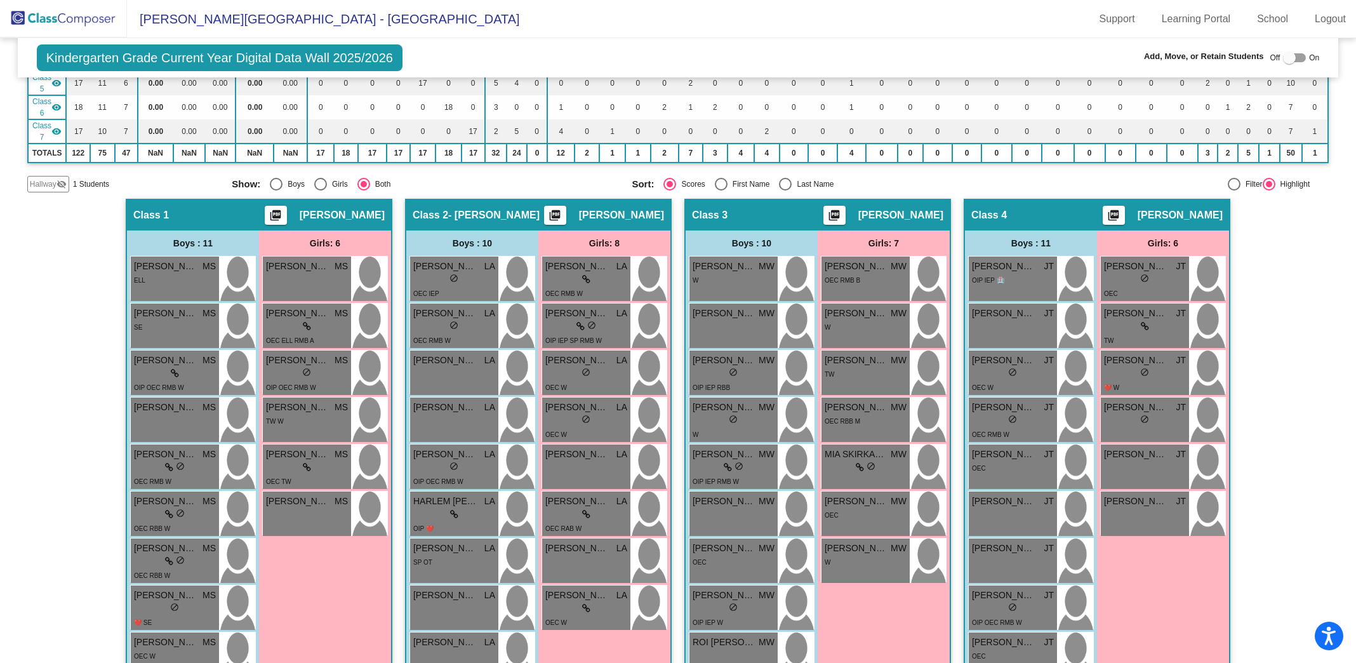
type input "[PERSON_NAME]"
click at [66, 20] on img at bounding box center [63, 18] width 127 height 37
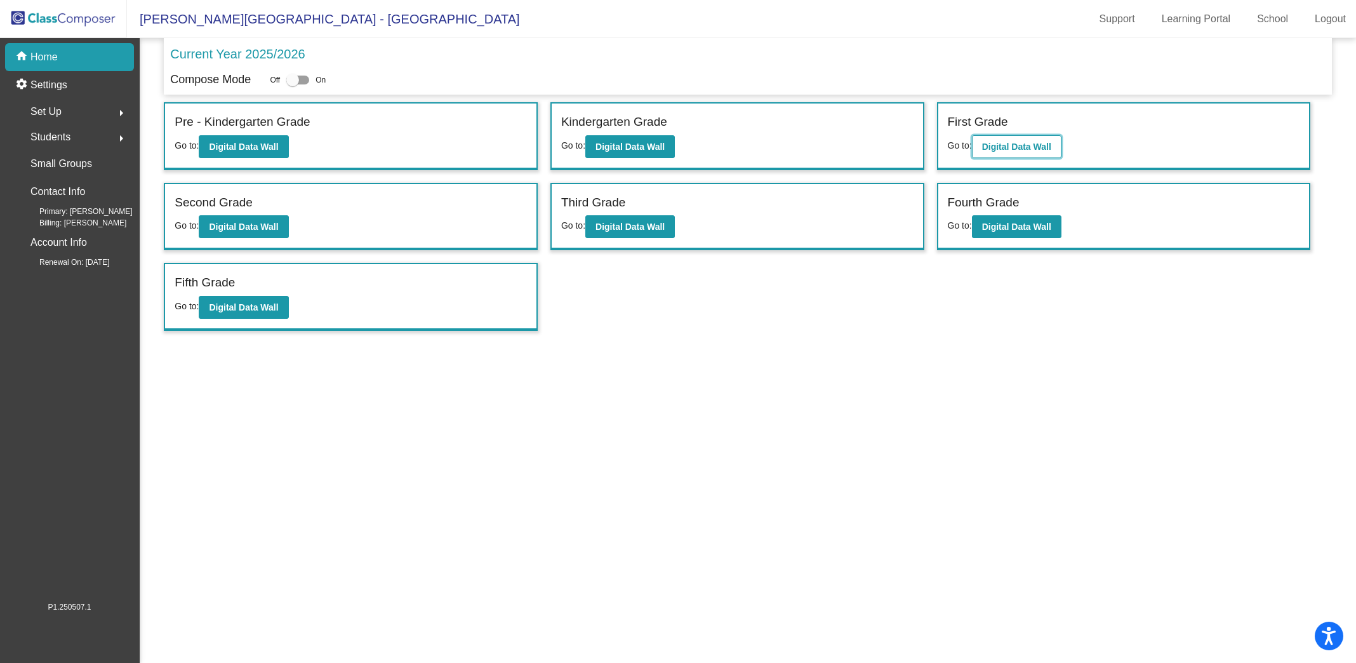
click at [1048, 145] on b "Digital Data Wall" at bounding box center [1016, 147] width 69 height 10
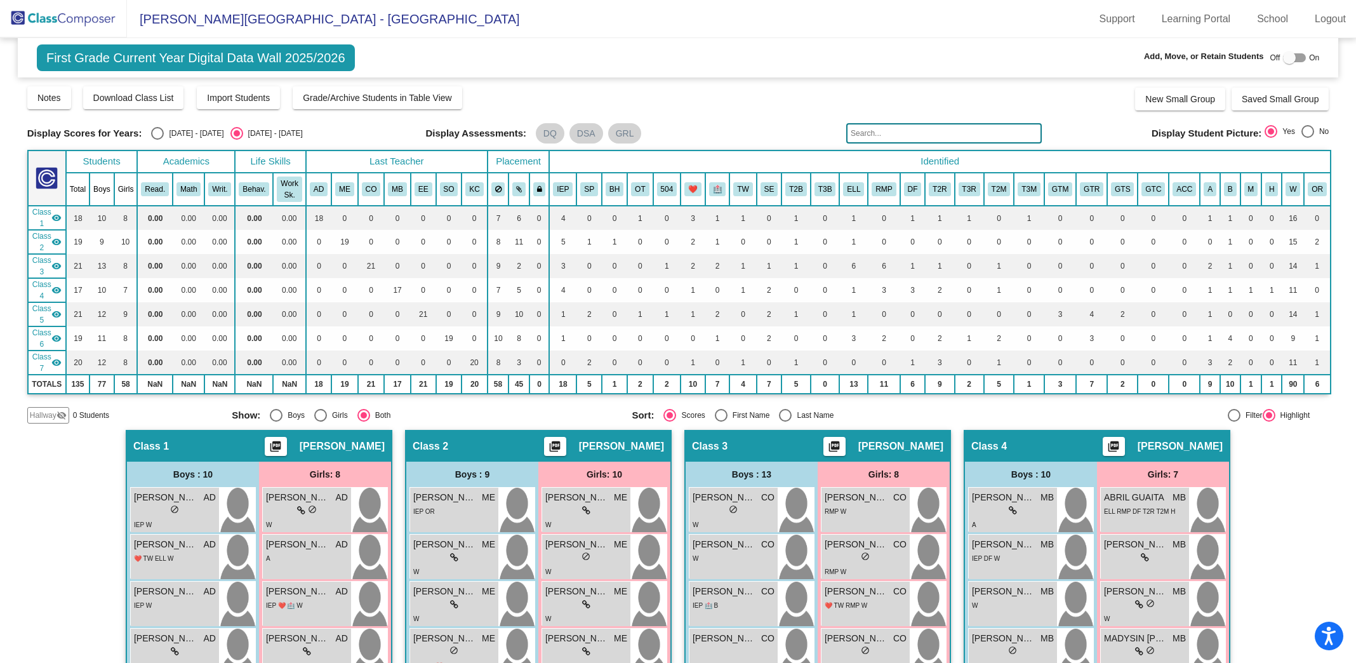
click at [897, 130] on input "text" at bounding box center [944, 133] width 196 height 20
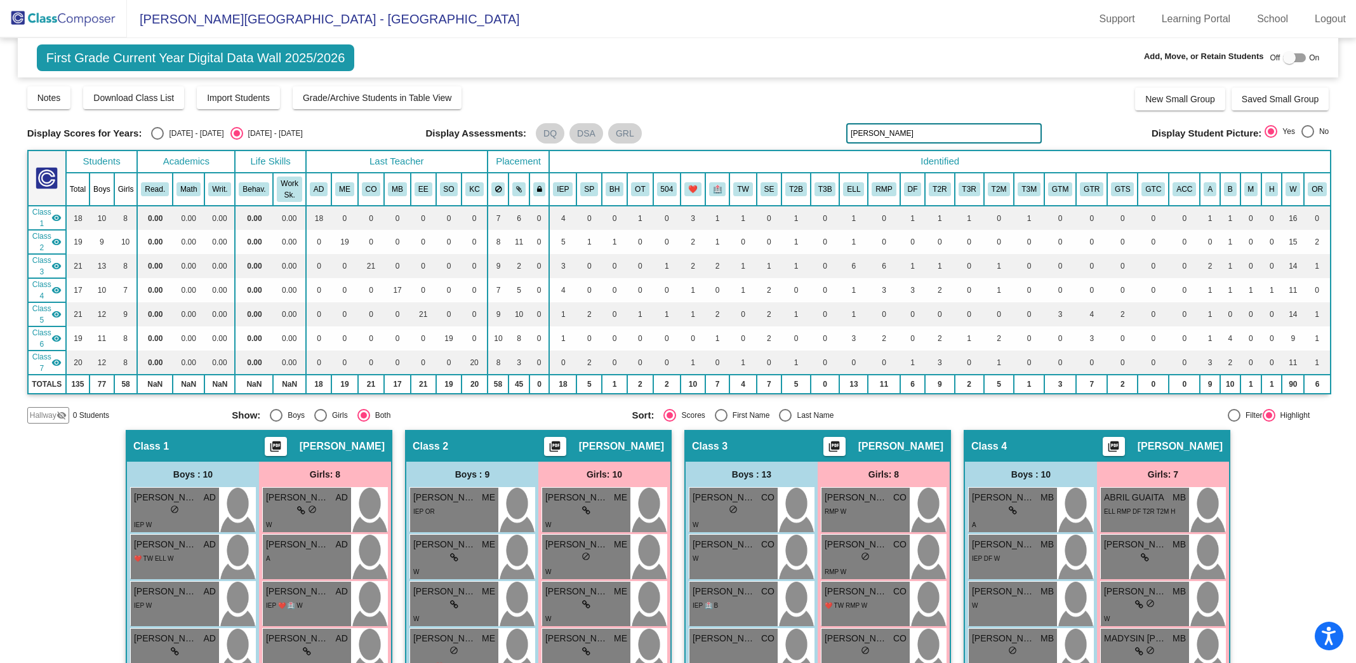
drag, startPoint x: 922, startPoint y: 139, endPoint x: 631, endPoint y: 69, distance: 299.8
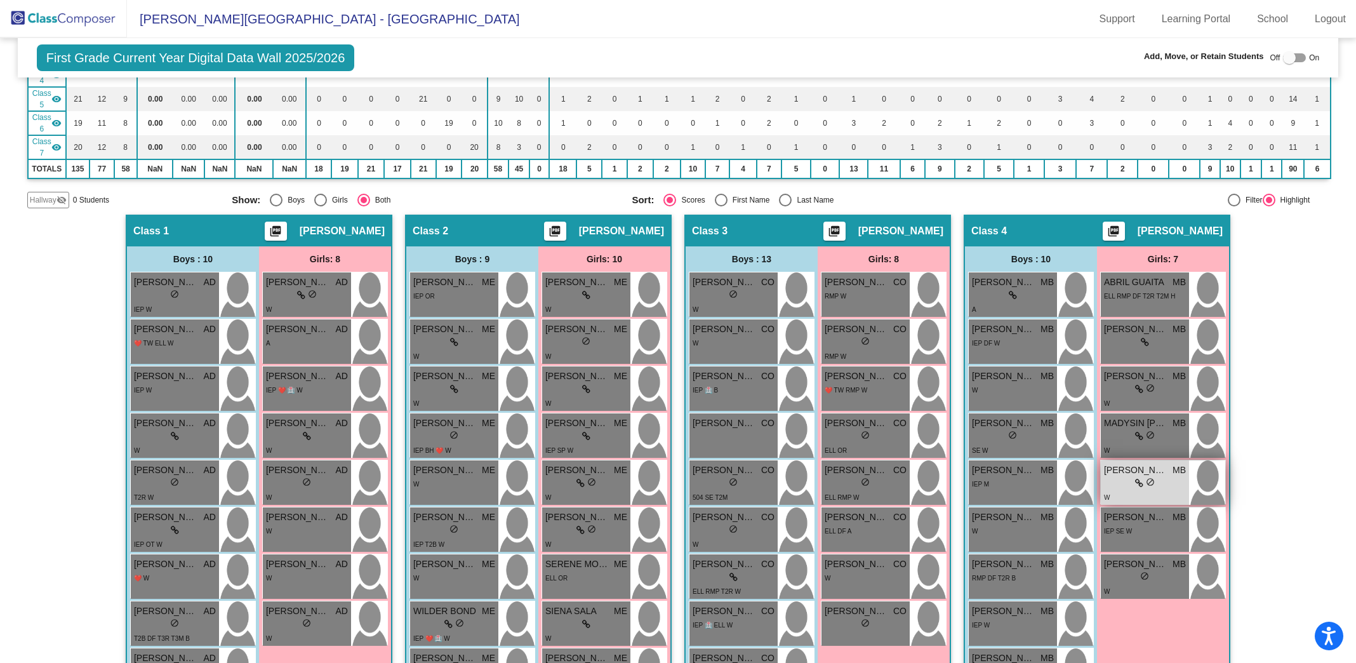
scroll to position [220, 0]
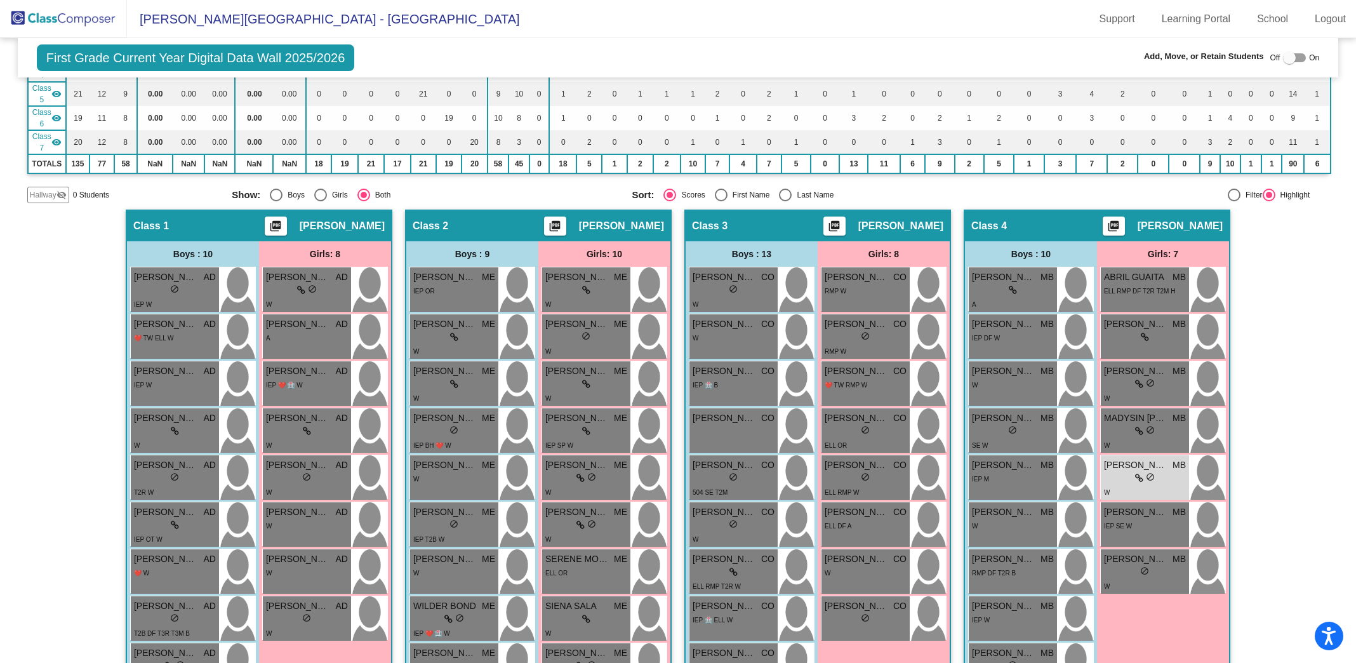
type input "[PERSON_NAME]"
click at [108, 22] on img at bounding box center [63, 18] width 127 height 37
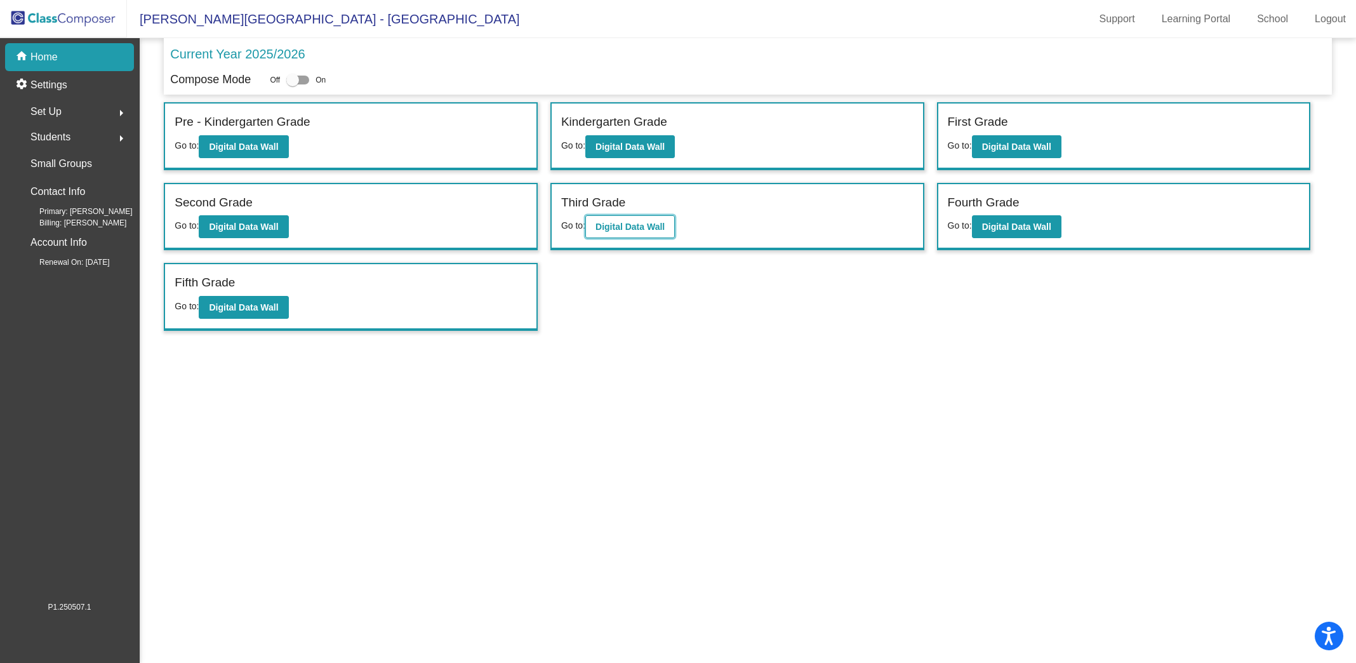
click at [598, 229] on b "Digital Data Wall" at bounding box center [630, 227] width 69 height 10
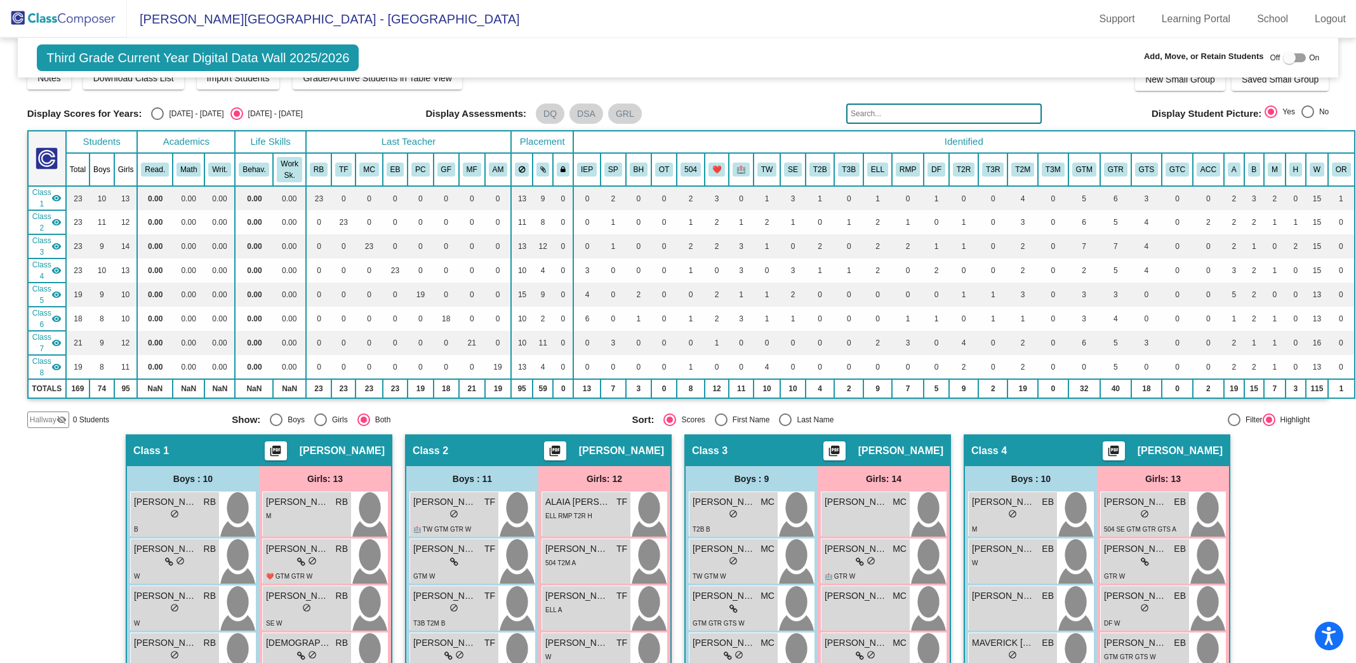
scroll to position [23, 0]
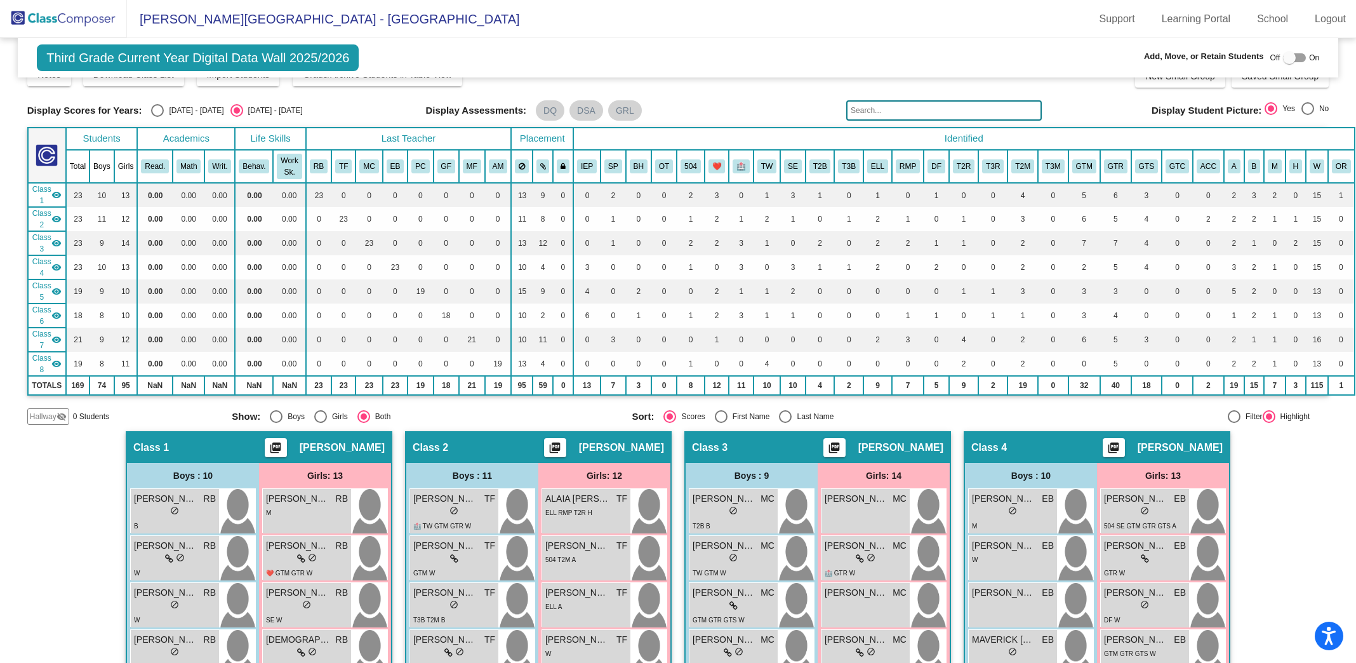
click at [924, 112] on input "text" at bounding box center [944, 110] width 196 height 20
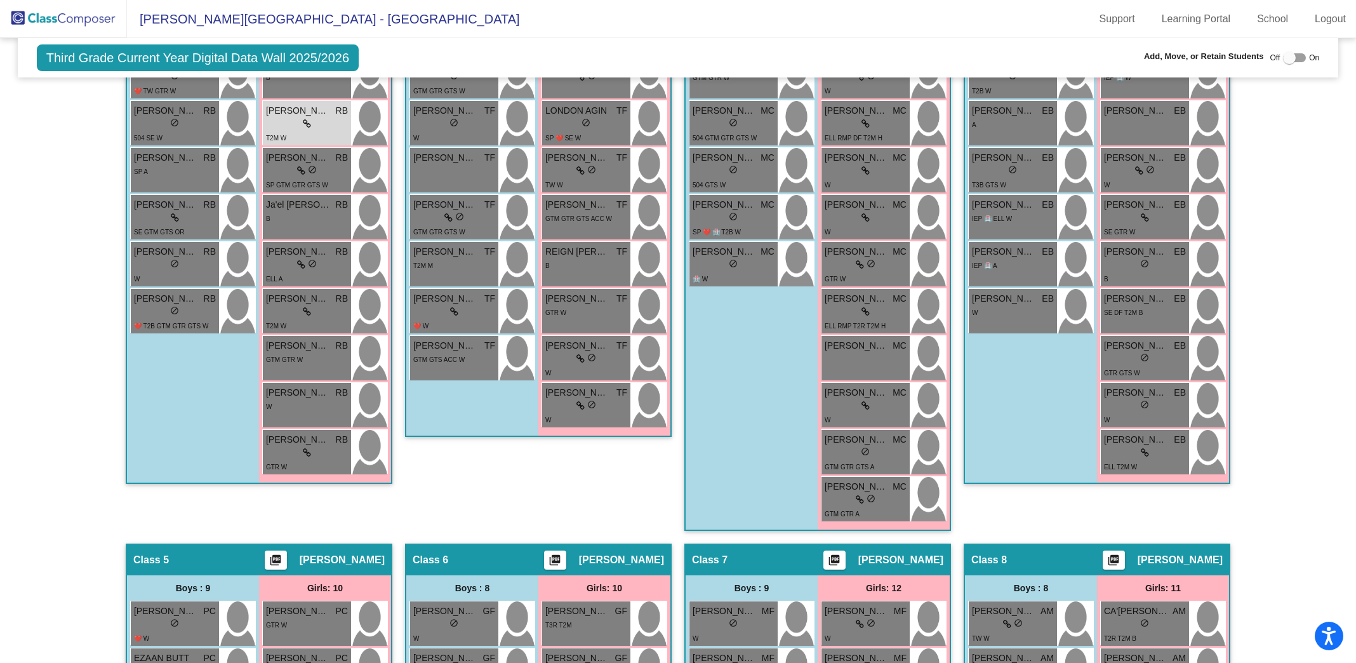
scroll to position [644, 0]
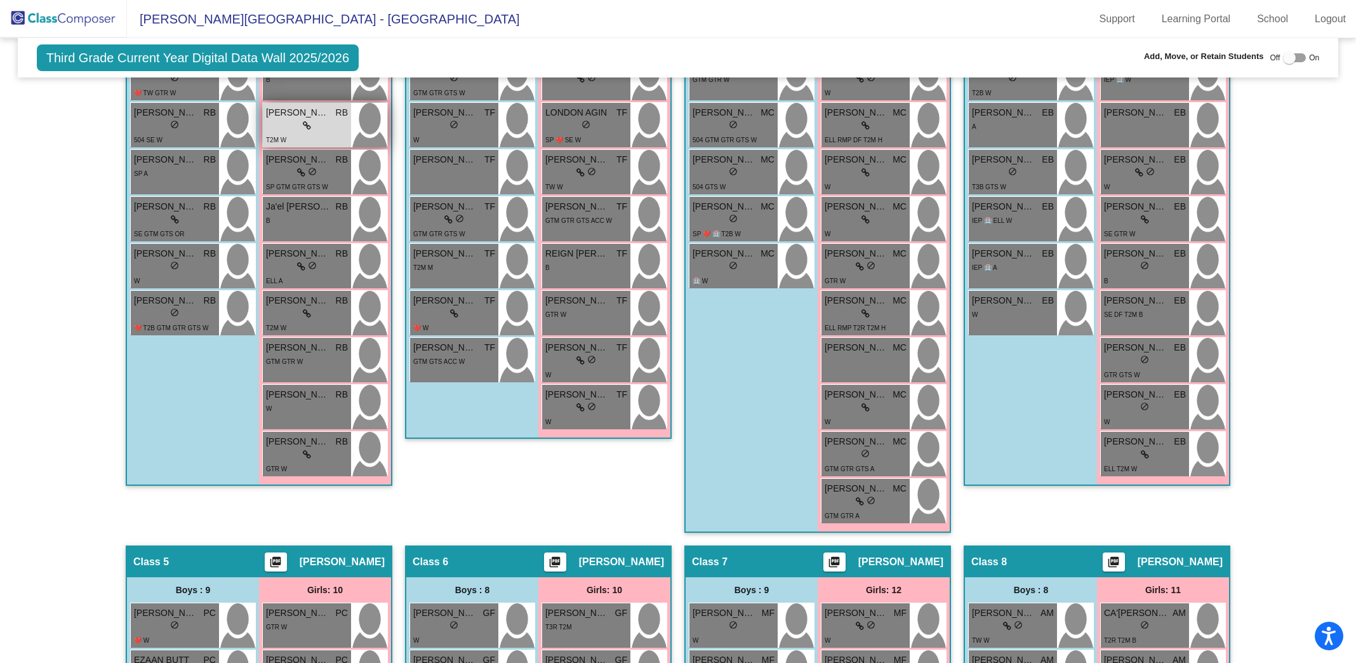
click at [319, 133] on div "T2M W" at bounding box center [307, 139] width 82 height 13
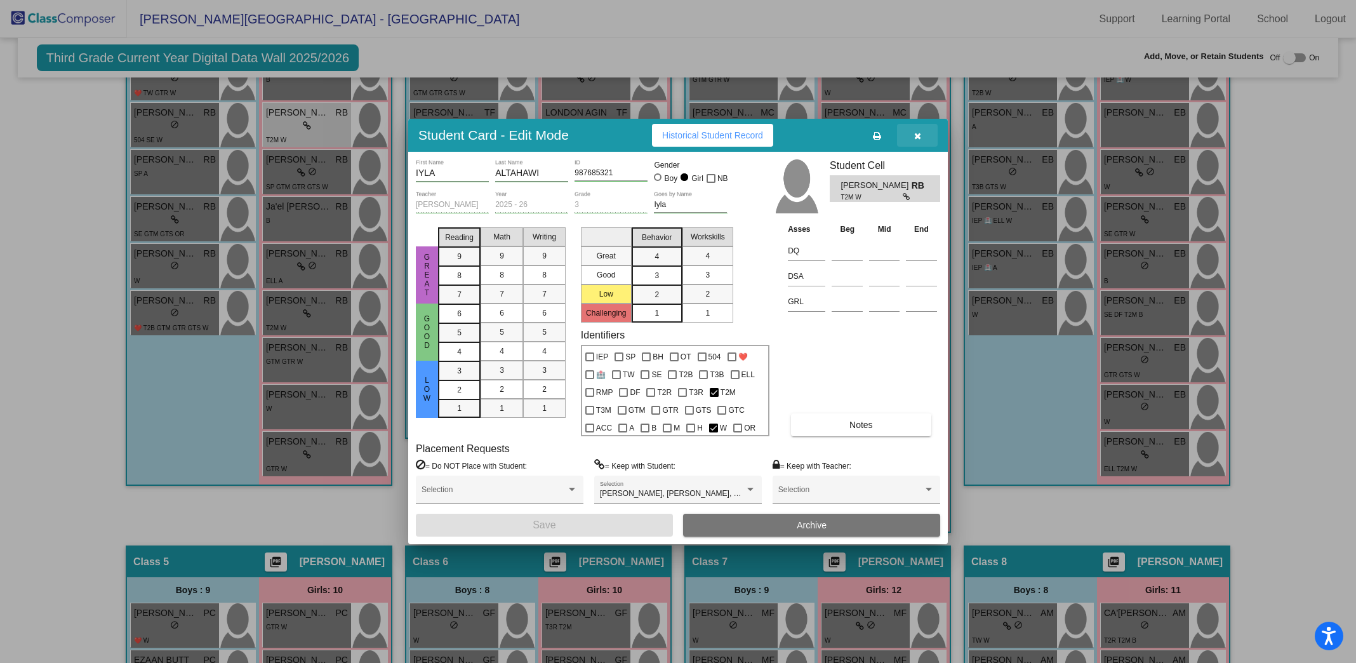
click at [922, 139] on button "button" at bounding box center [917, 135] width 41 height 23
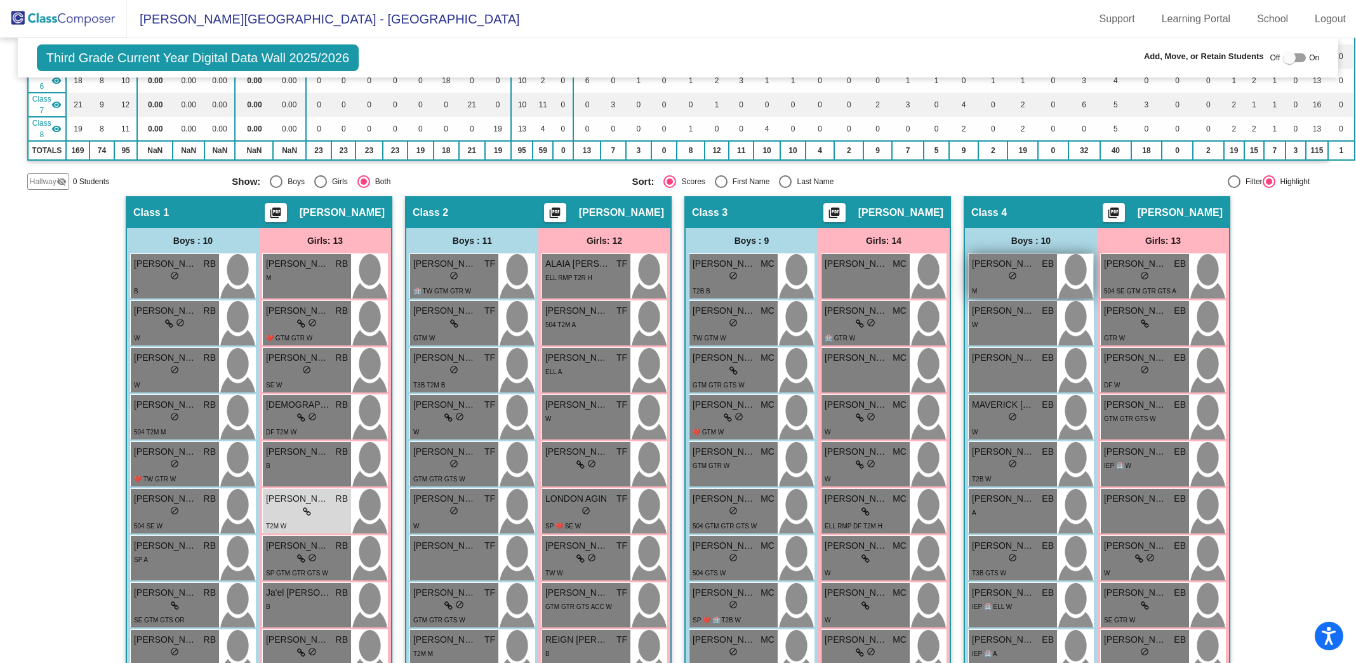
scroll to position [0, 0]
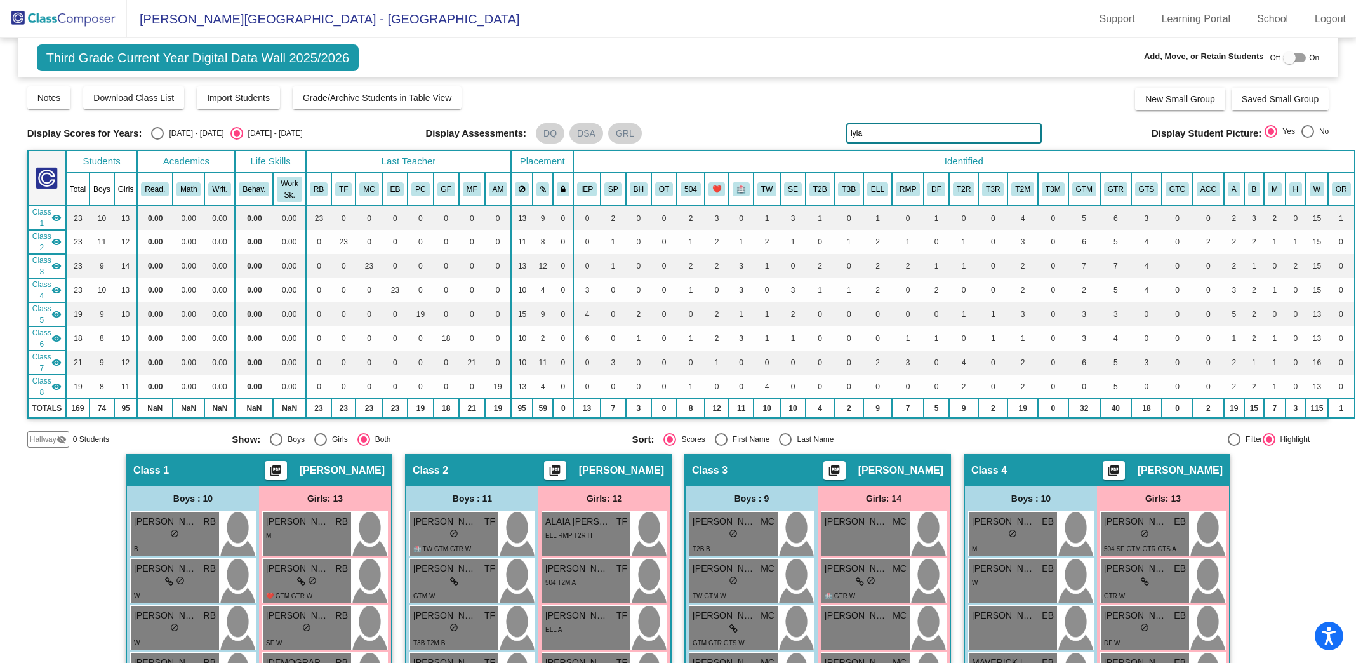
drag, startPoint x: 915, startPoint y: 132, endPoint x: 768, endPoint y: 81, distance: 155.8
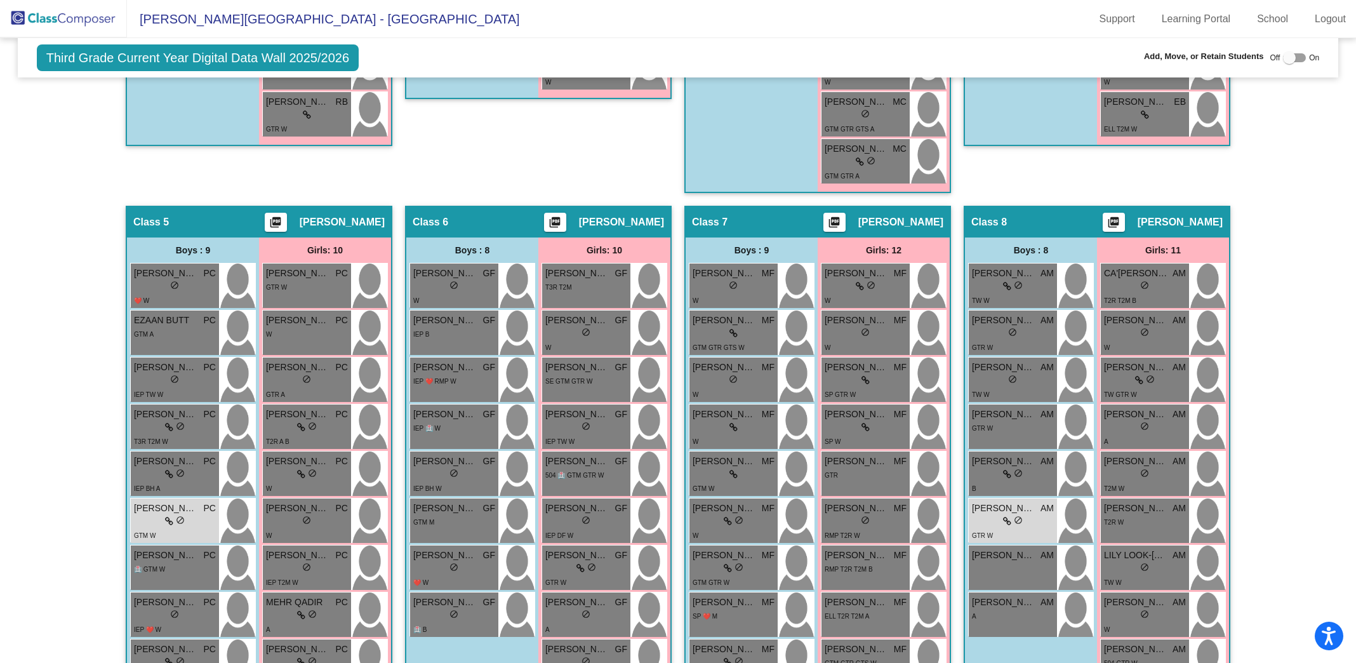
scroll to position [980, 0]
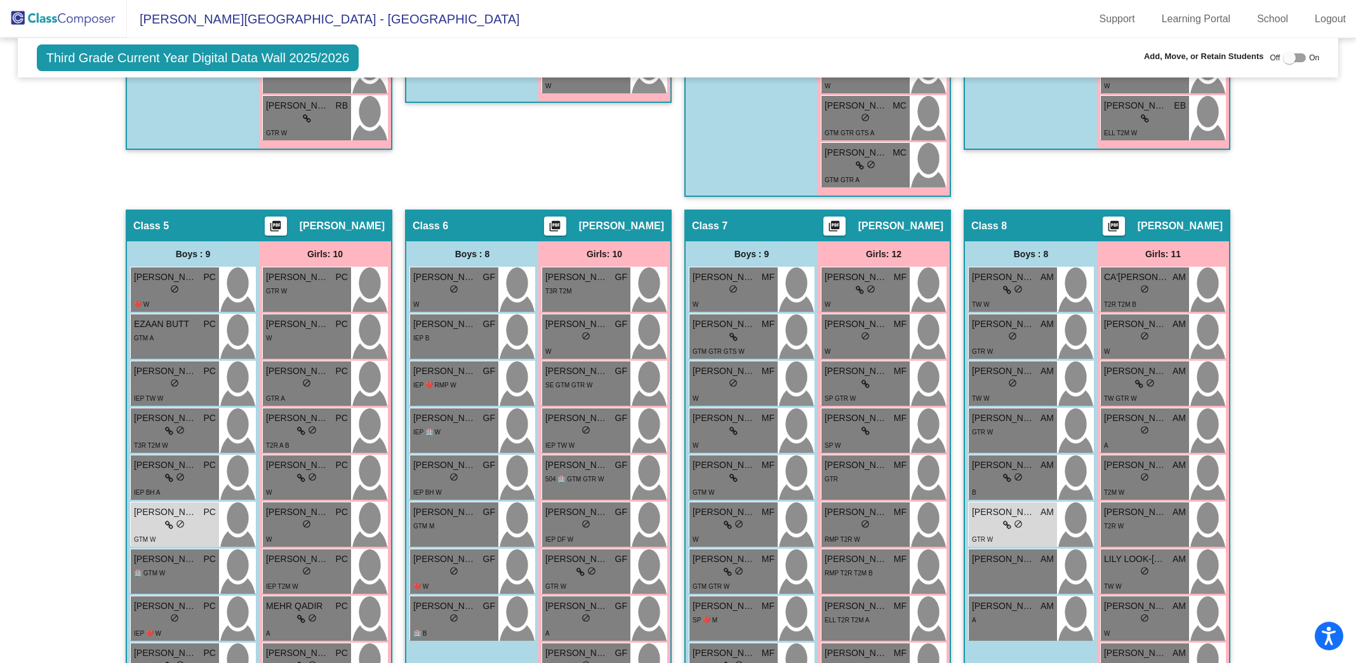
type input "[PERSON_NAME]"
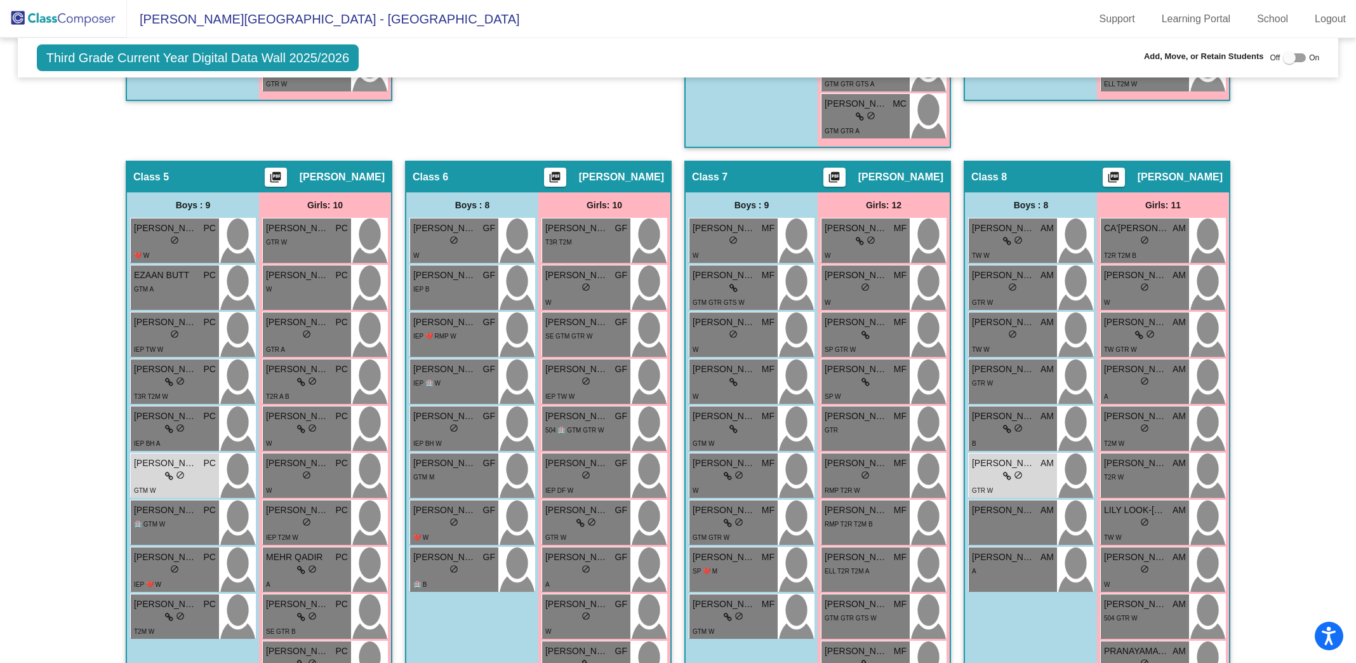
scroll to position [1031, 0]
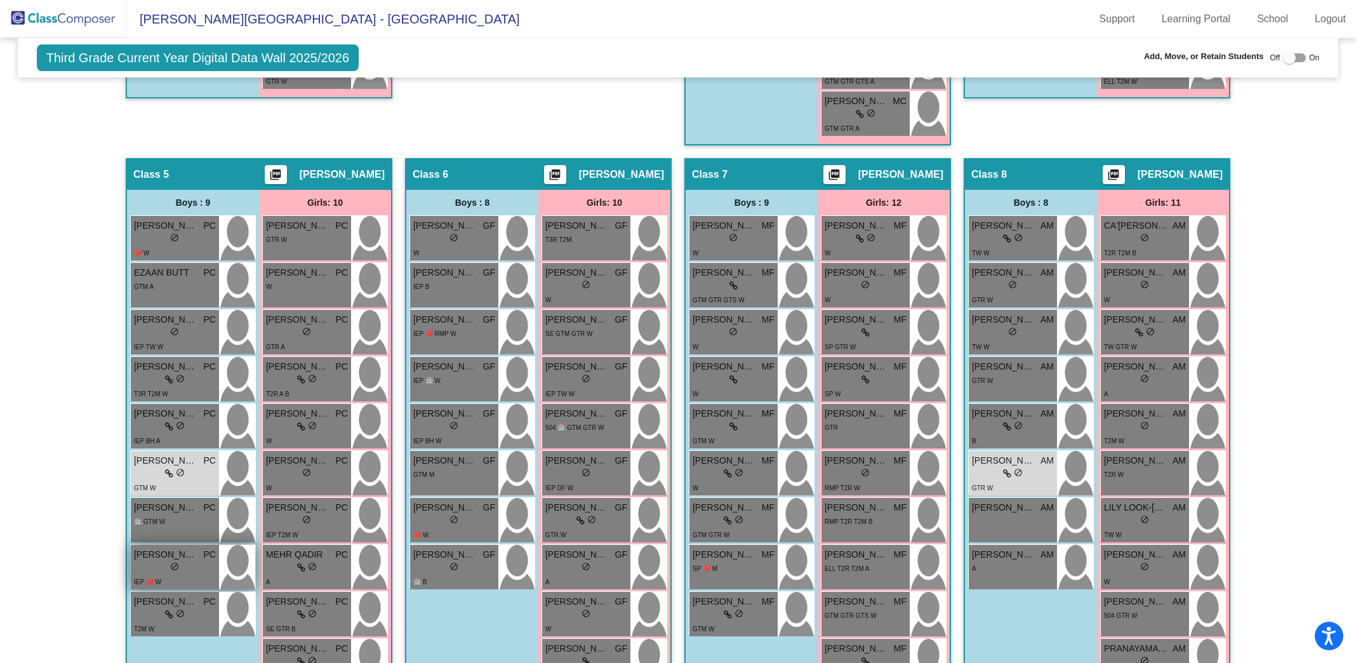
click at [199, 562] on div "lock do_not_disturb_alt" at bounding box center [175, 567] width 82 height 13
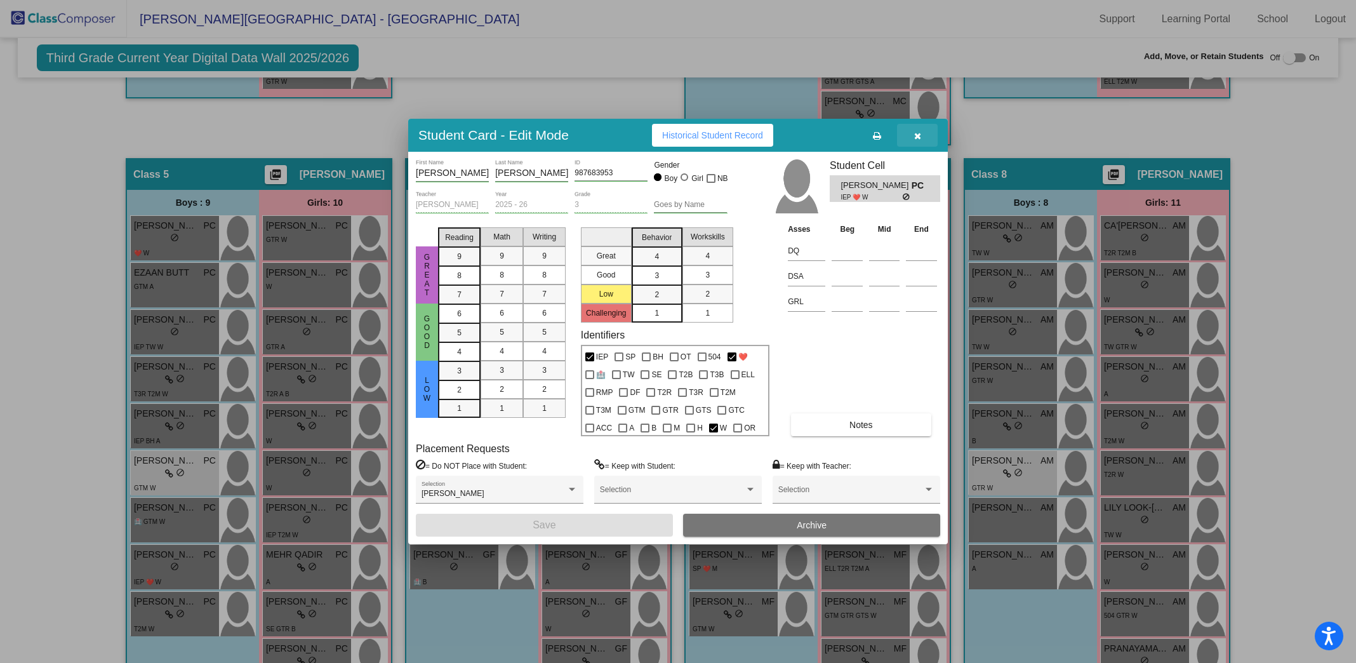
click at [917, 131] on span "button" at bounding box center [917, 135] width 7 height 10
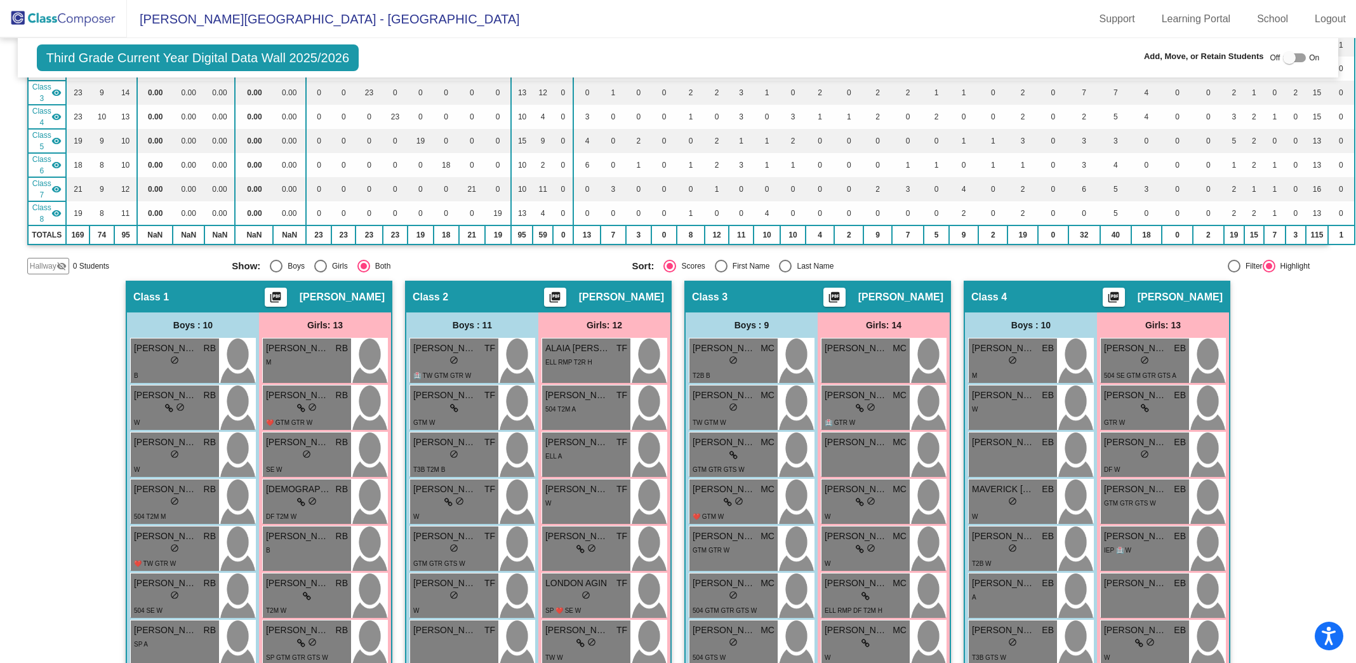
scroll to position [0, 0]
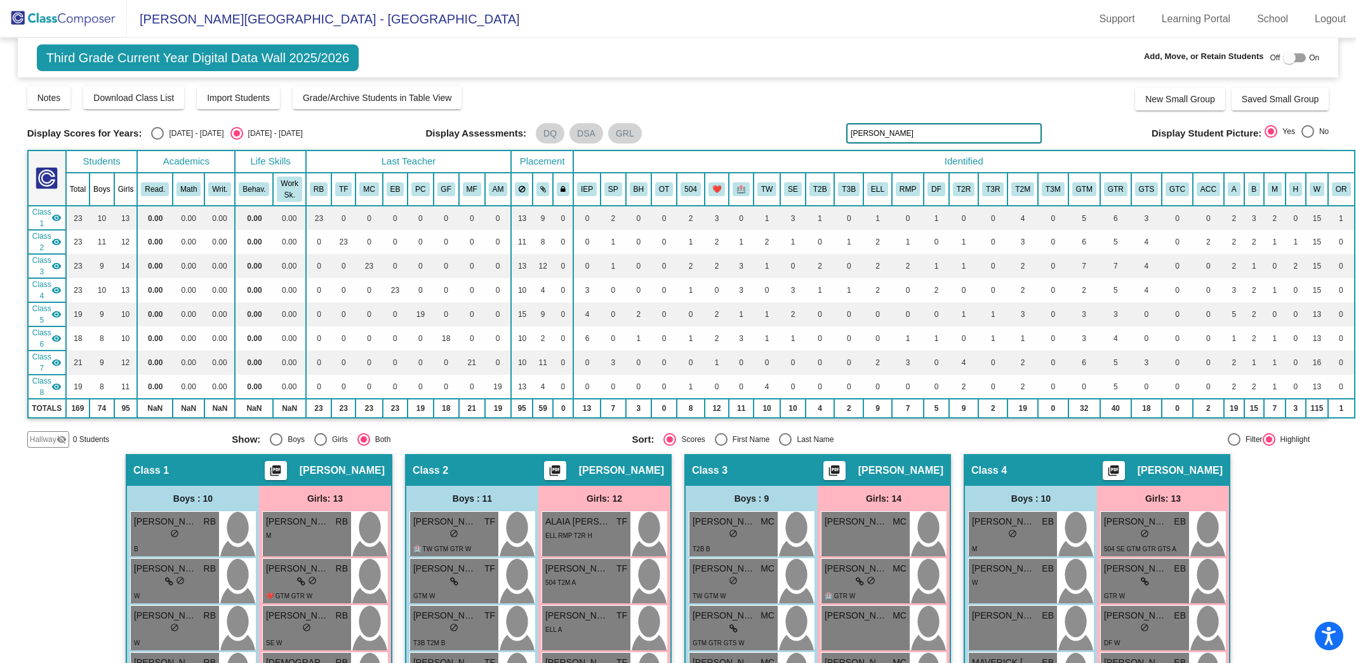
click at [84, 17] on img at bounding box center [63, 18] width 127 height 37
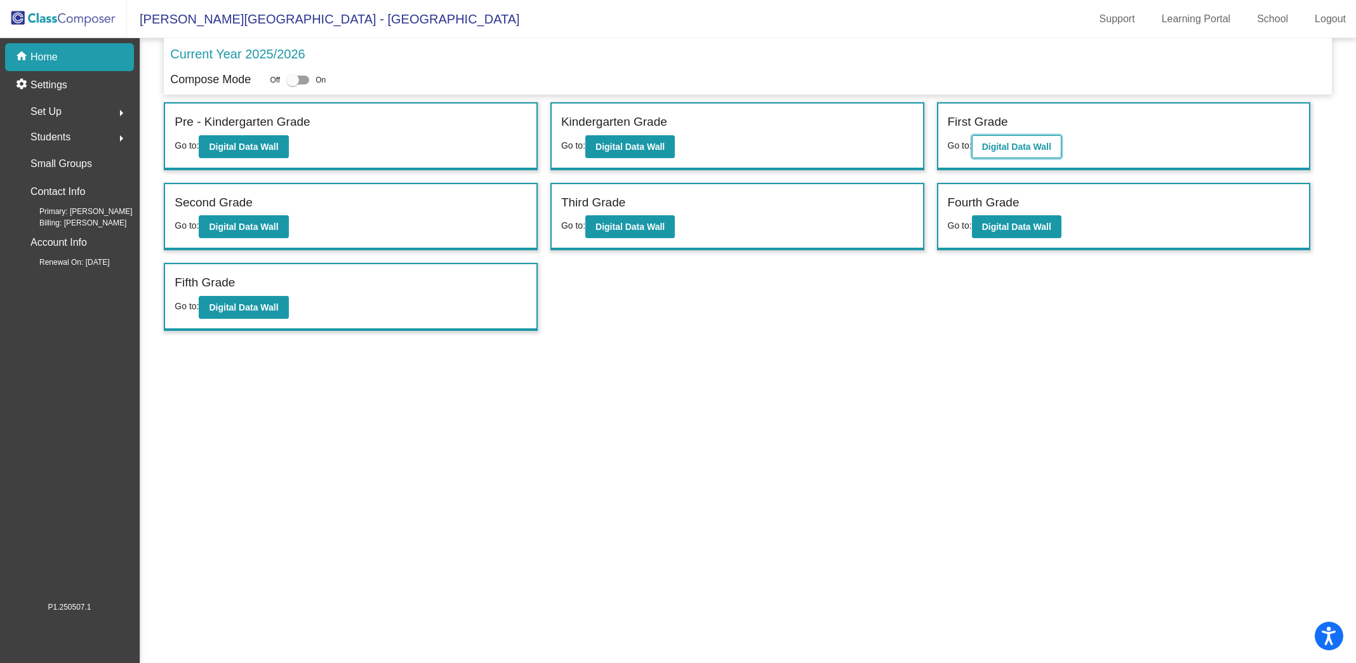
click at [1045, 147] on b "Digital Data Wall" at bounding box center [1016, 147] width 69 height 10
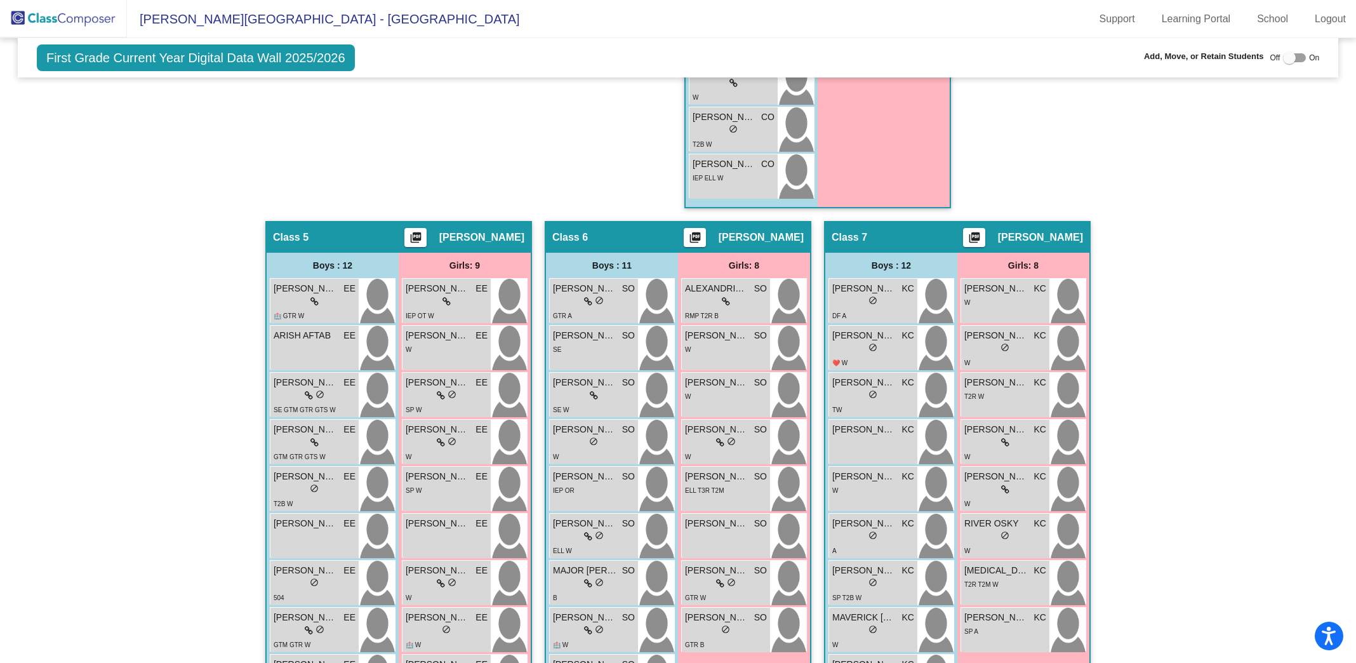
scroll to position [920, 0]
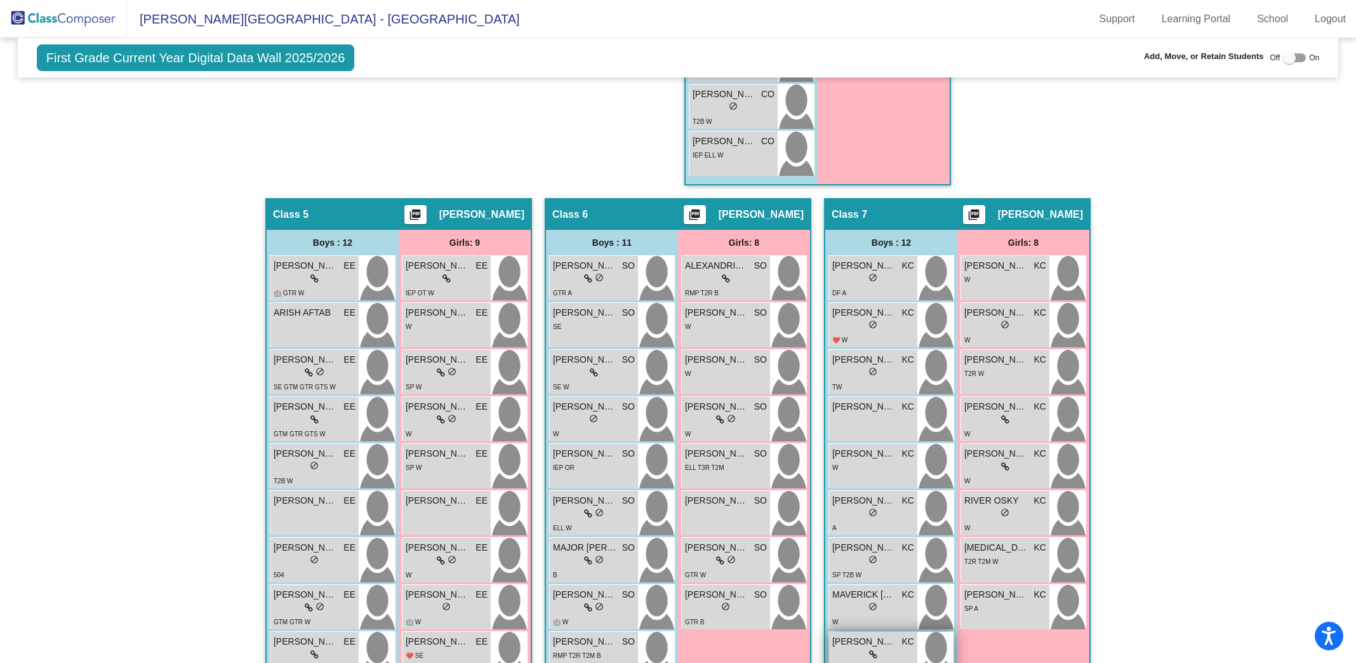
click at [891, 648] on div "lock do_not_disturb_alt" at bounding box center [873, 654] width 82 height 13
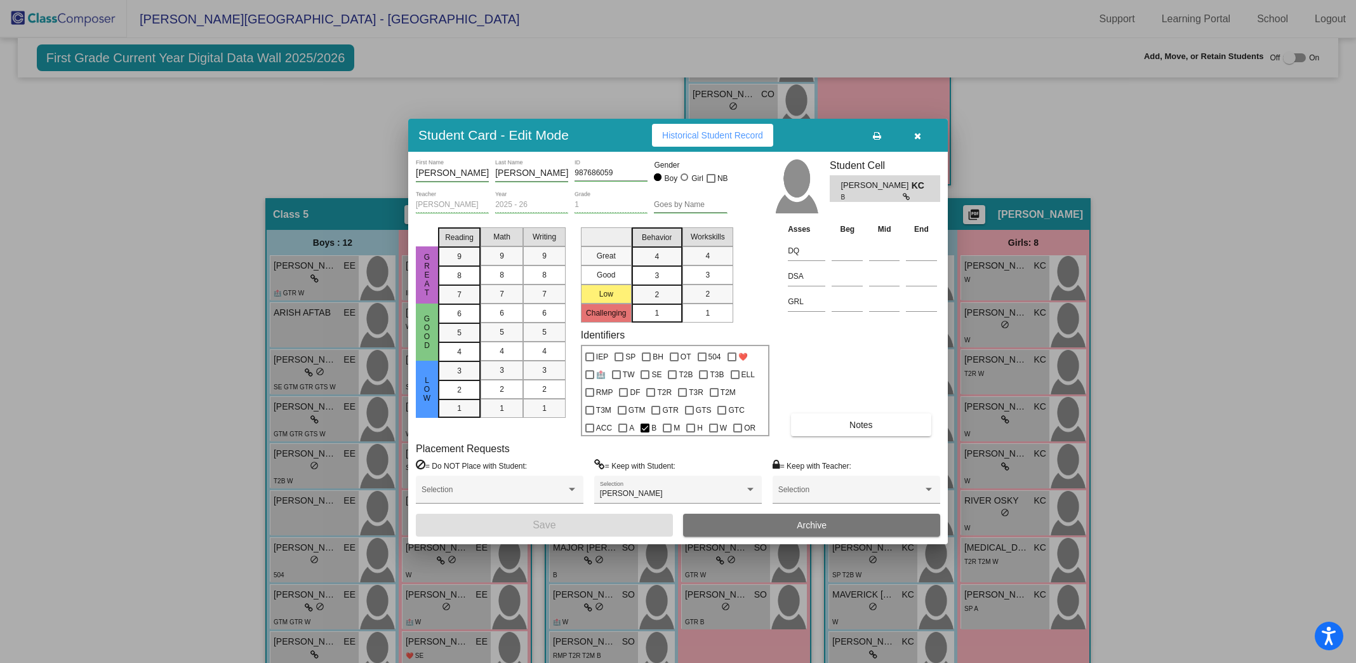
click at [921, 135] on icon "button" at bounding box center [917, 135] width 7 height 9
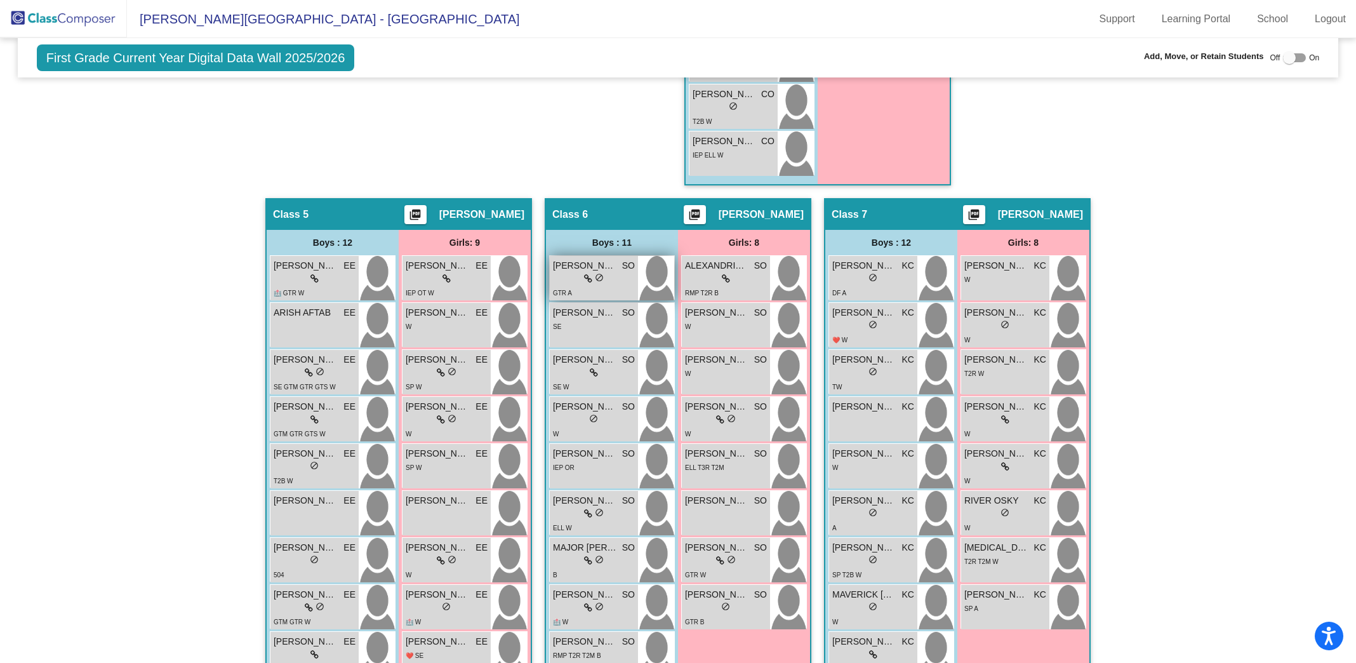
scroll to position [0, 0]
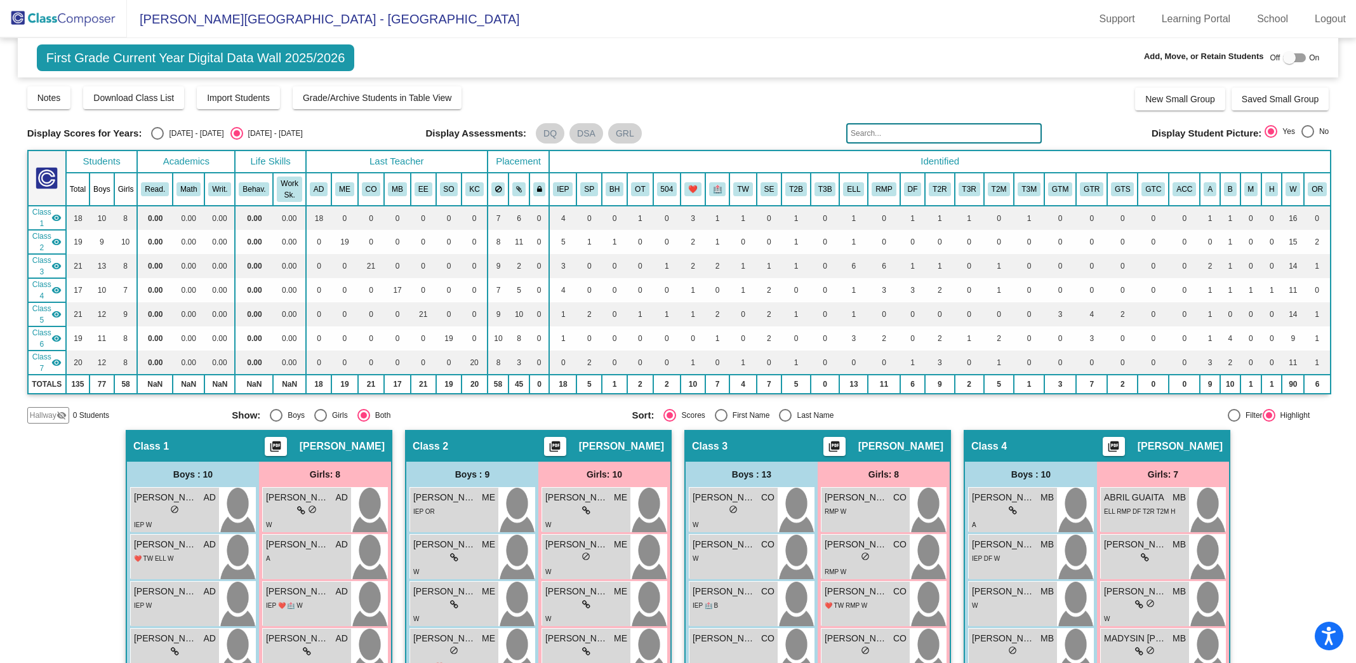
click at [93, 20] on img at bounding box center [63, 18] width 127 height 37
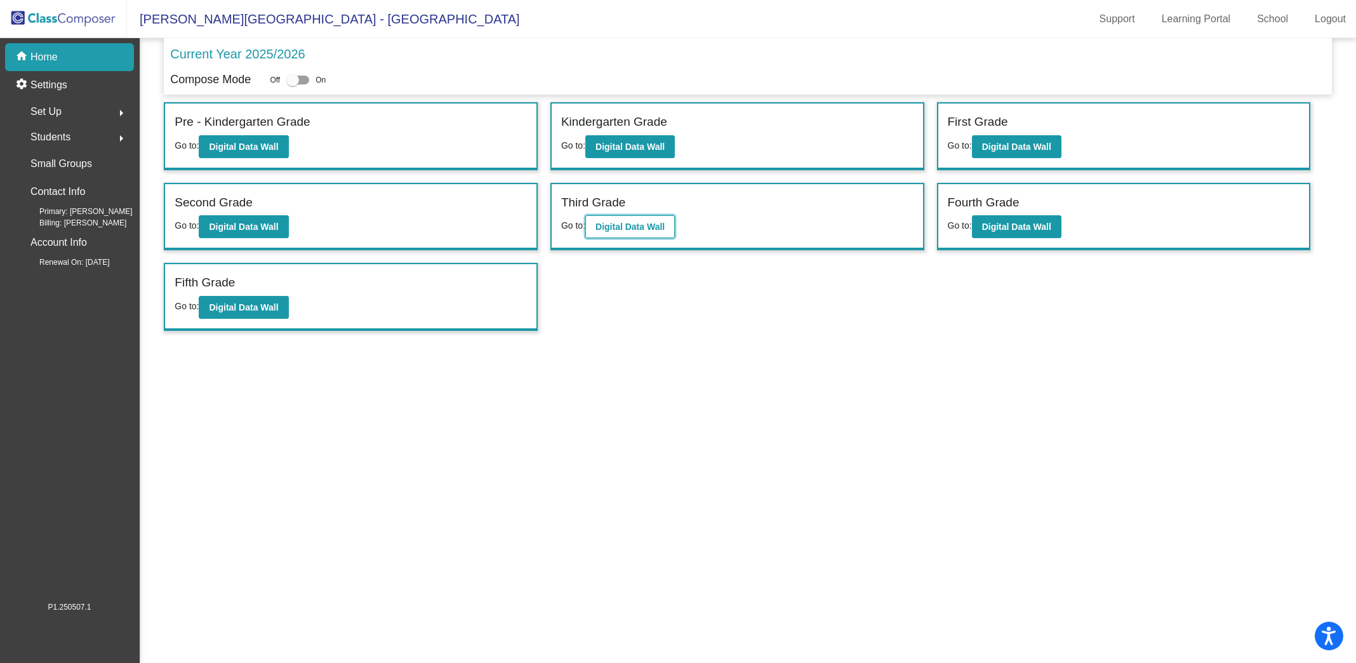
click at [641, 222] on b "Digital Data Wall" at bounding box center [630, 227] width 69 height 10
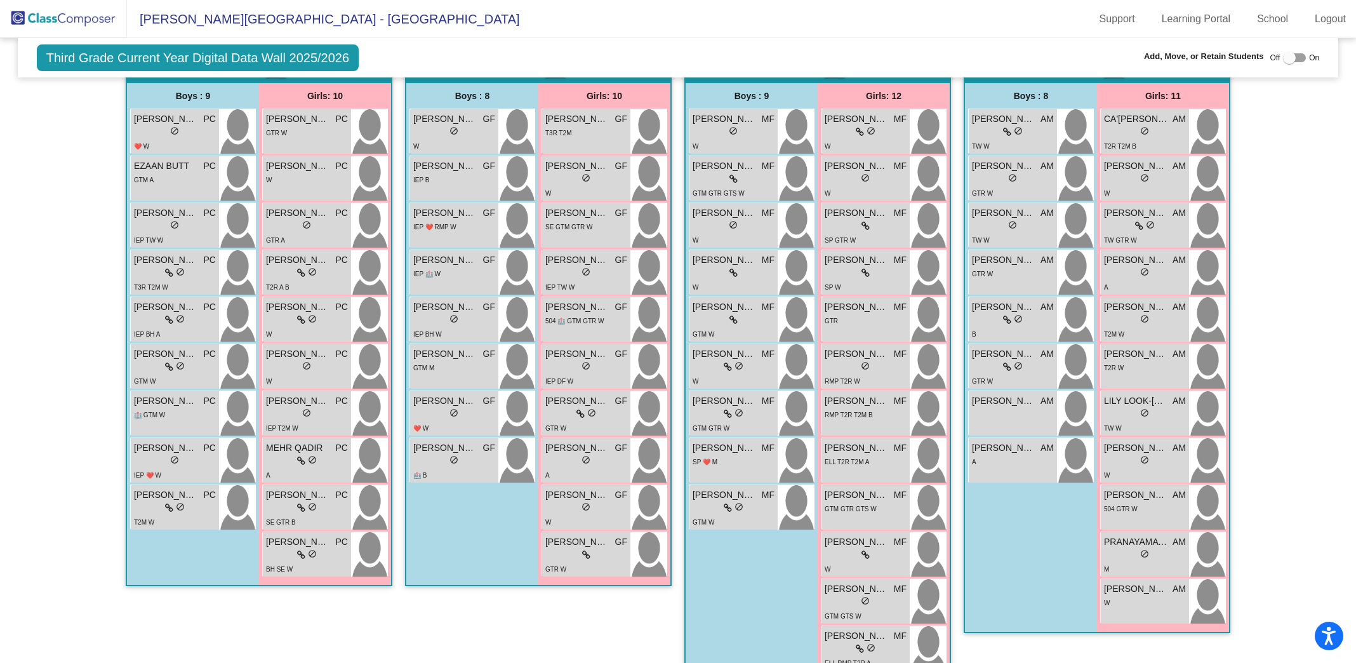
scroll to position [1131, 0]
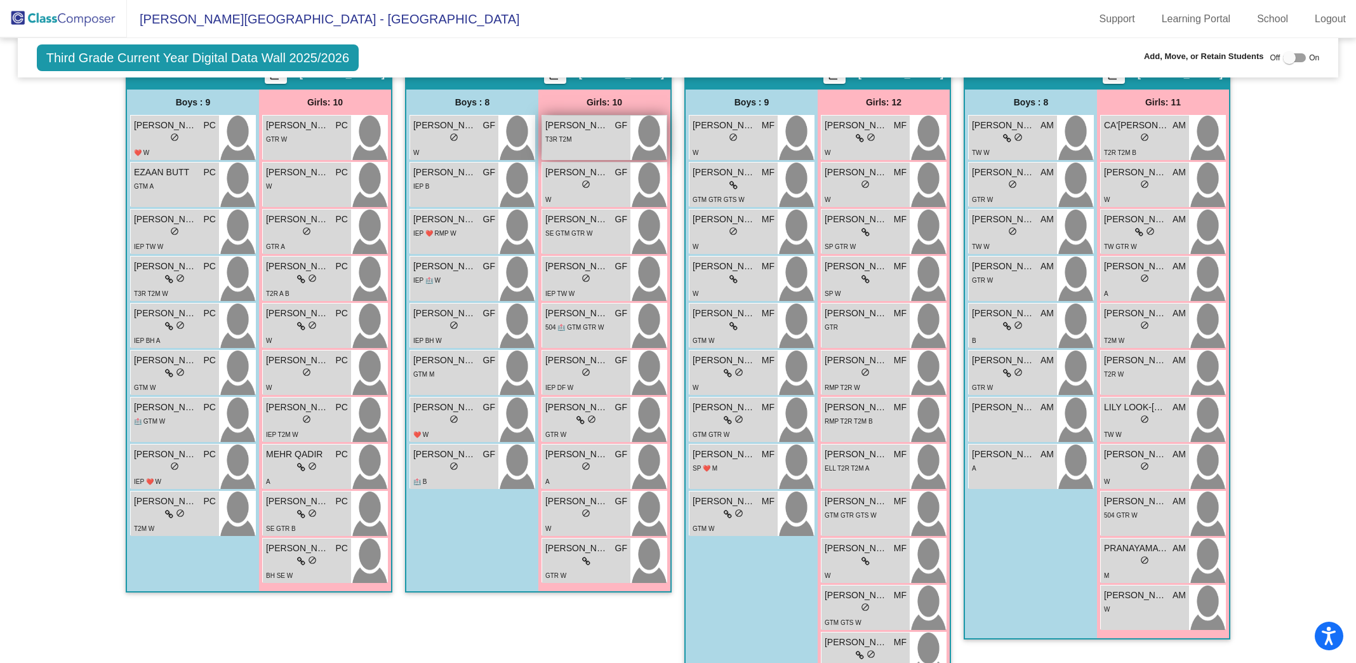
click at [587, 133] on div "T3R T2M" at bounding box center [586, 138] width 82 height 13
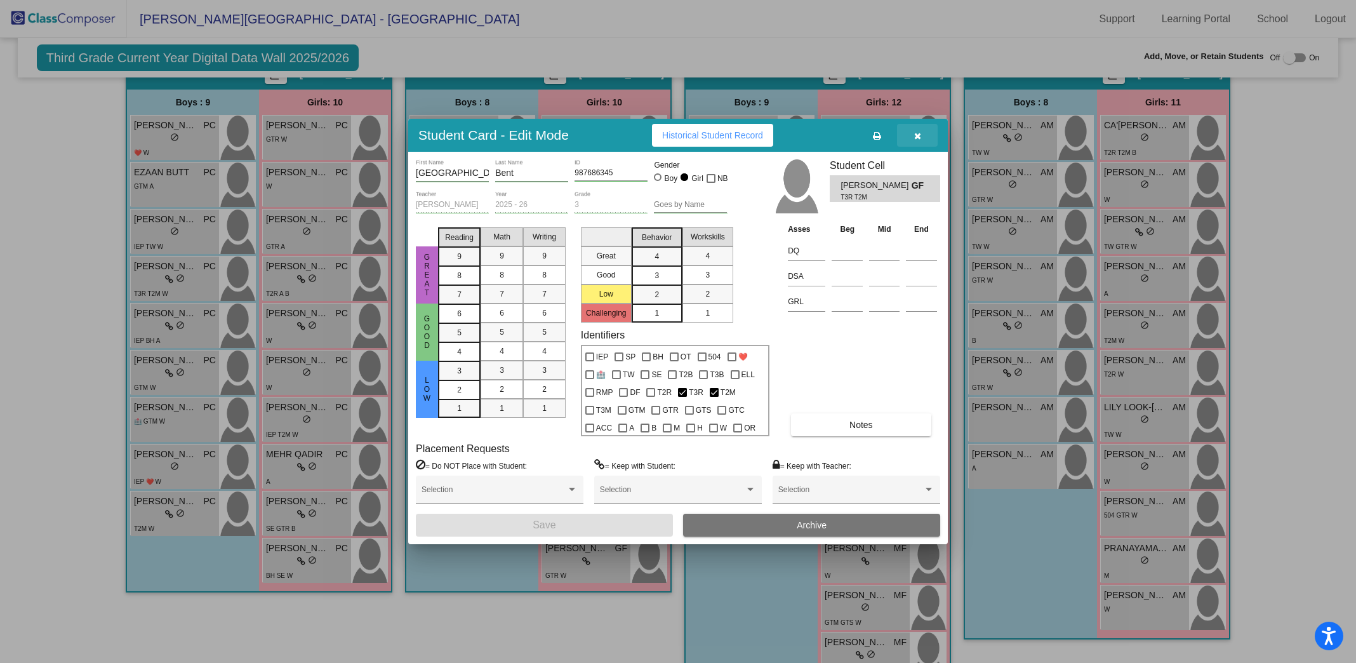
click at [924, 133] on button "button" at bounding box center [917, 135] width 41 height 23
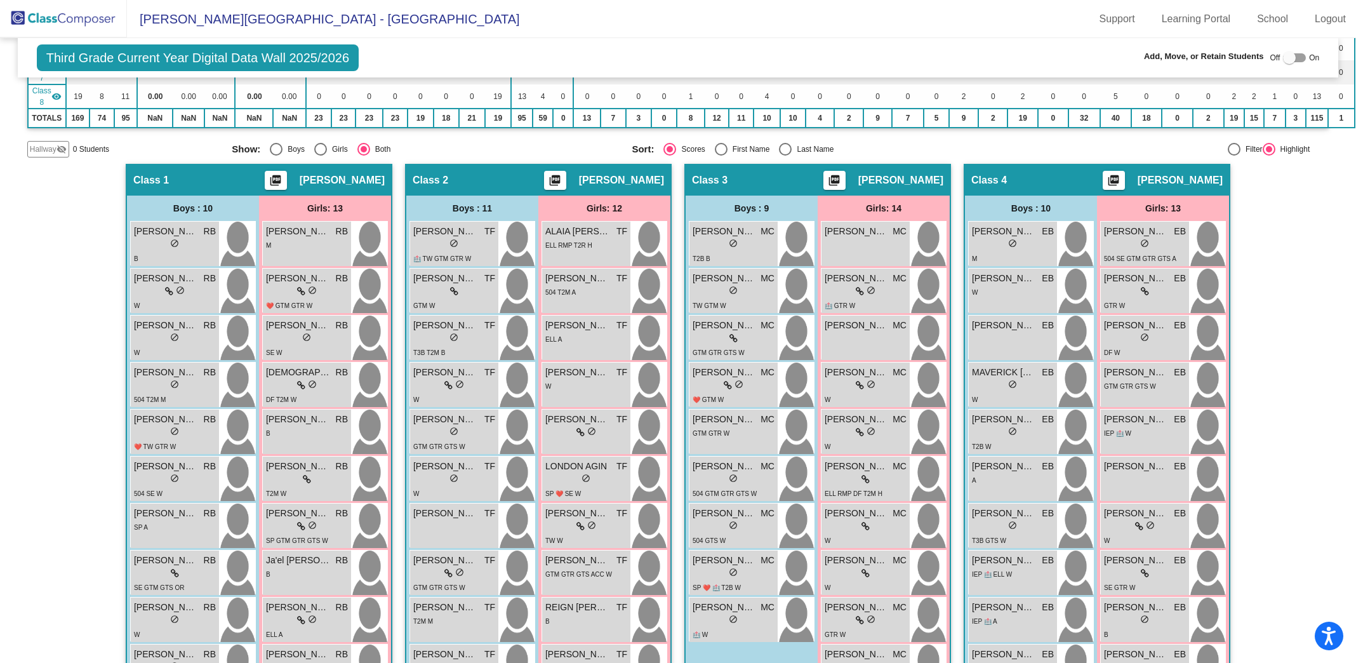
scroll to position [295, 0]
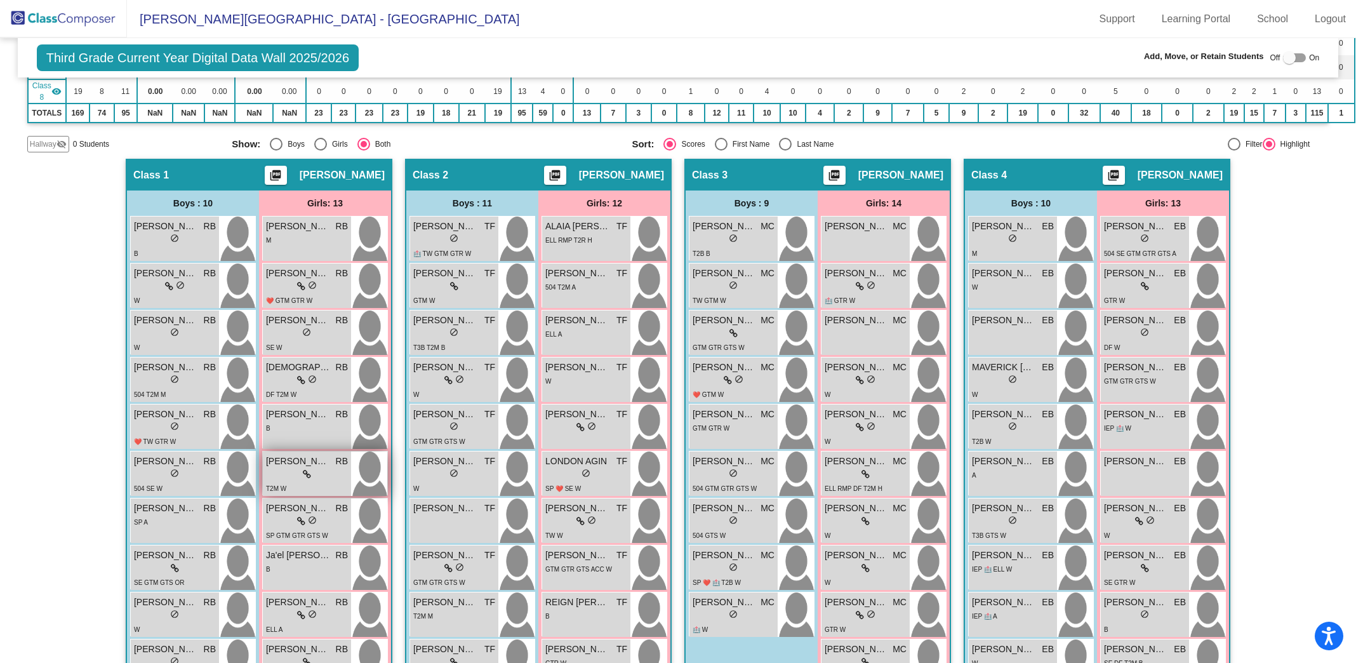
click at [319, 472] on div "lock do_not_disturb_alt" at bounding box center [307, 474] width 82 height 13
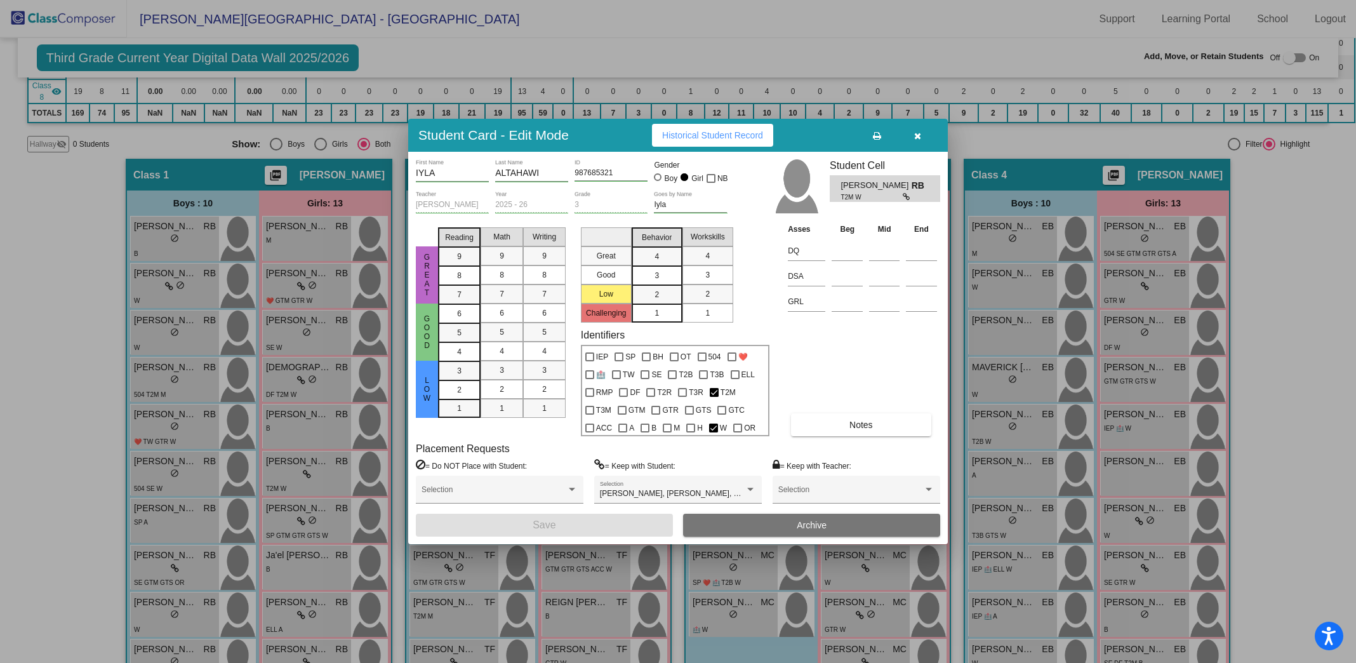
click at [32, 458] on div at bounding box center [678, 331] width 1356 height 663
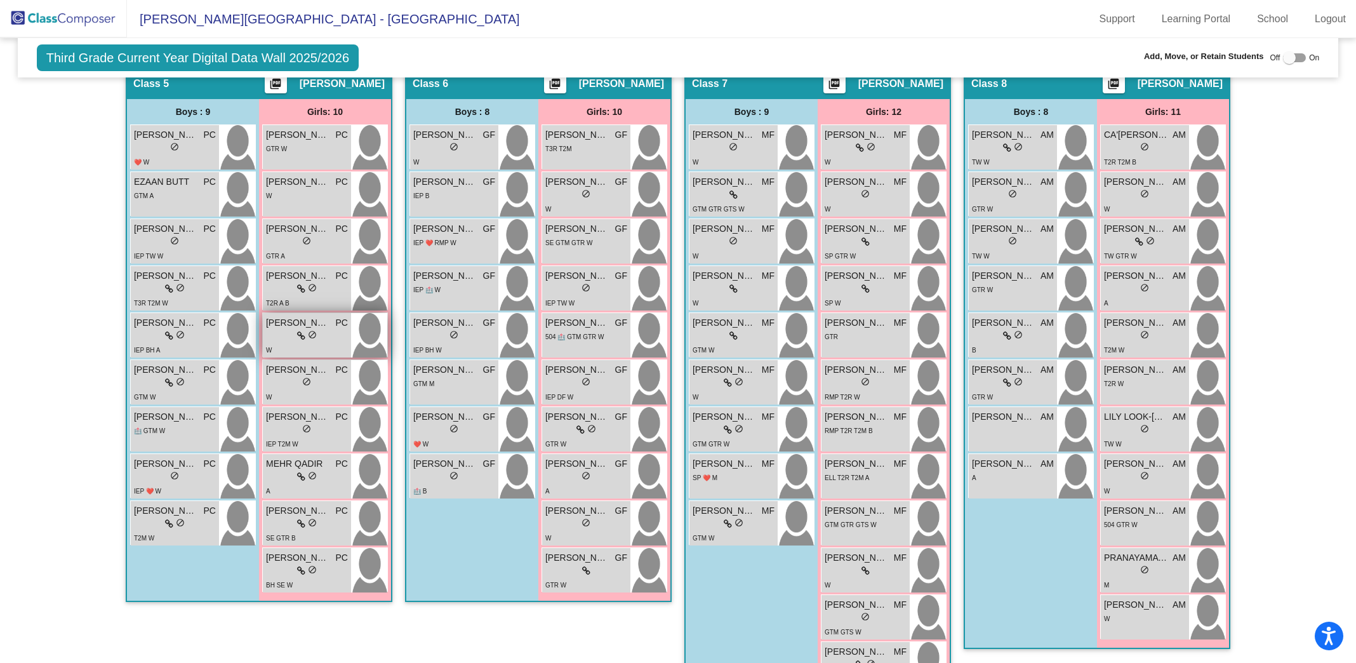
scroll to position [1136, 0]
